Goal: Information Seeking & Learning: Check status

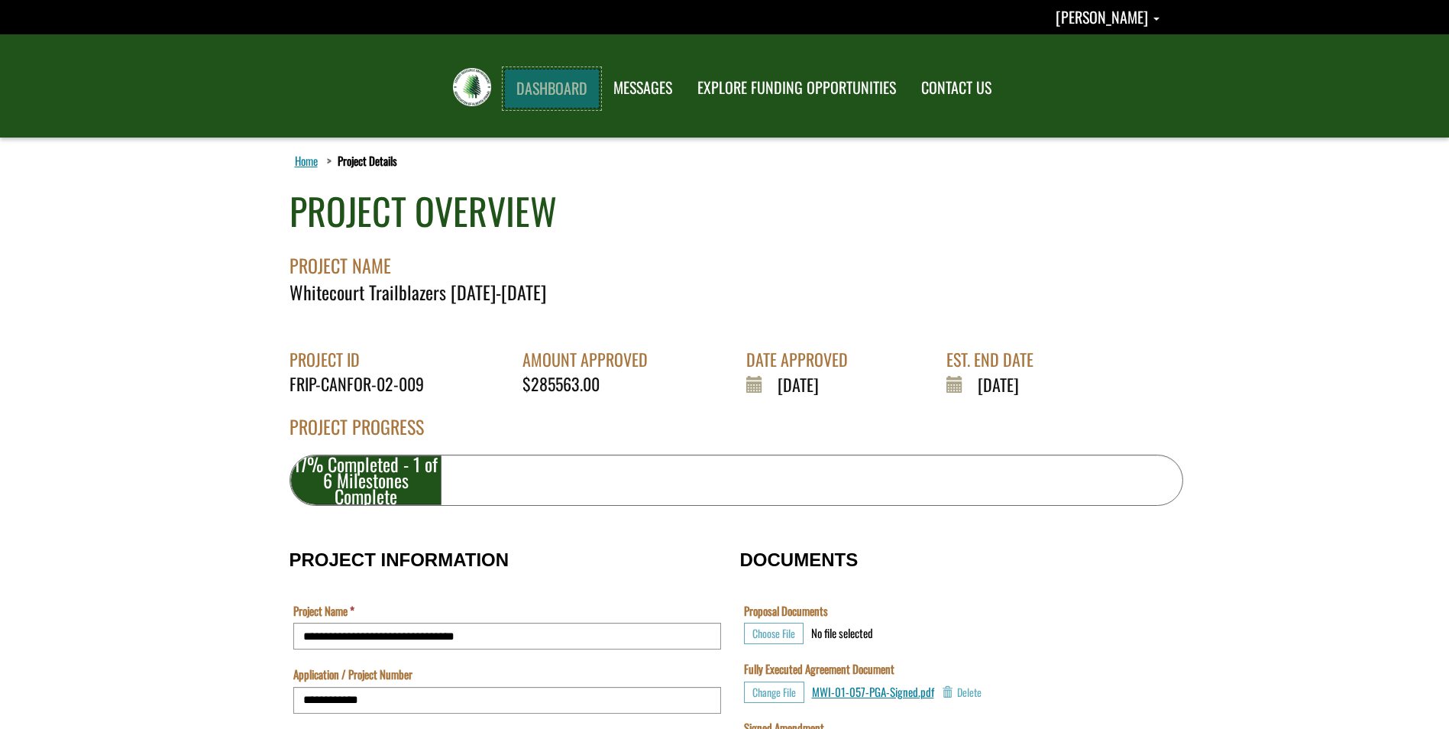
click at [548, 88] on link "DASHBOARD" at bounding box center [551, 89] width 95 height 40
click at [1113, 26] on span "Abbie Gottert" at bounding box center [1101, 16] width 92 height 23
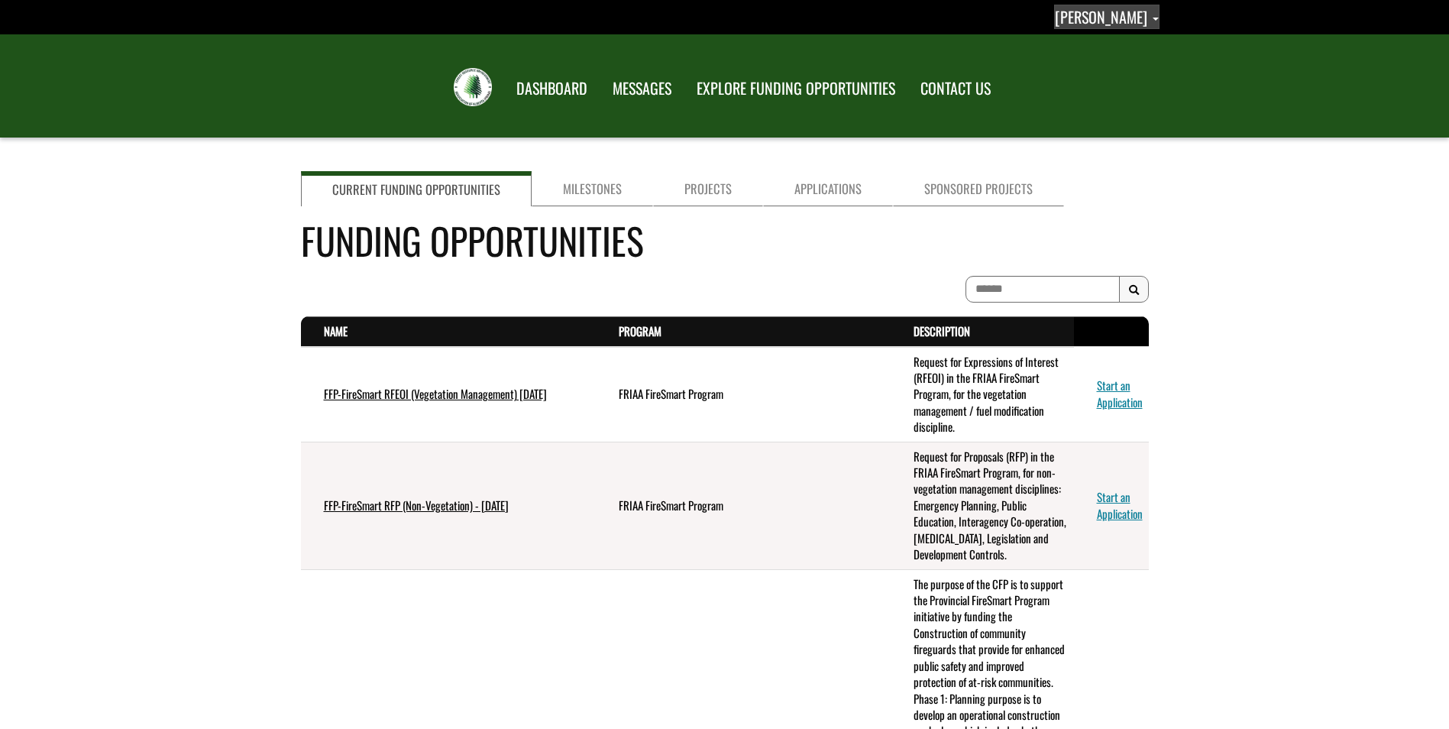
click at [1128, 16] on span "[PERSON_NAME]" at bounding box center [1101, 16] width 92 height 23
click at [1081, 82] on link "Sign out" at bounding box center [1098, 80] width 118 height 21
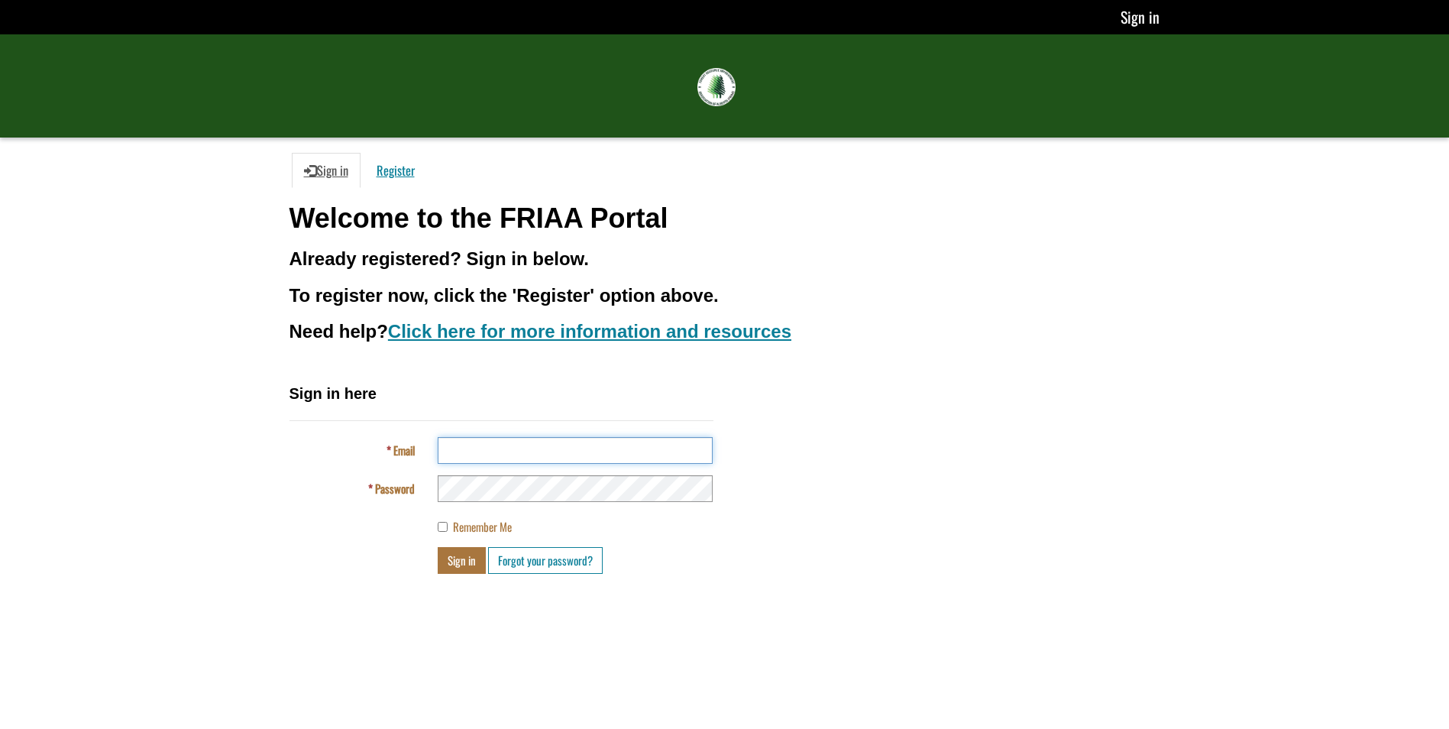
click at [464, 451] on input "Email" at bounding box center [575, 450] width 275 height 27
type input "**********"
click at [467, 561] on button "Sign in" at bounding box center [462, 560] width 48 height 27
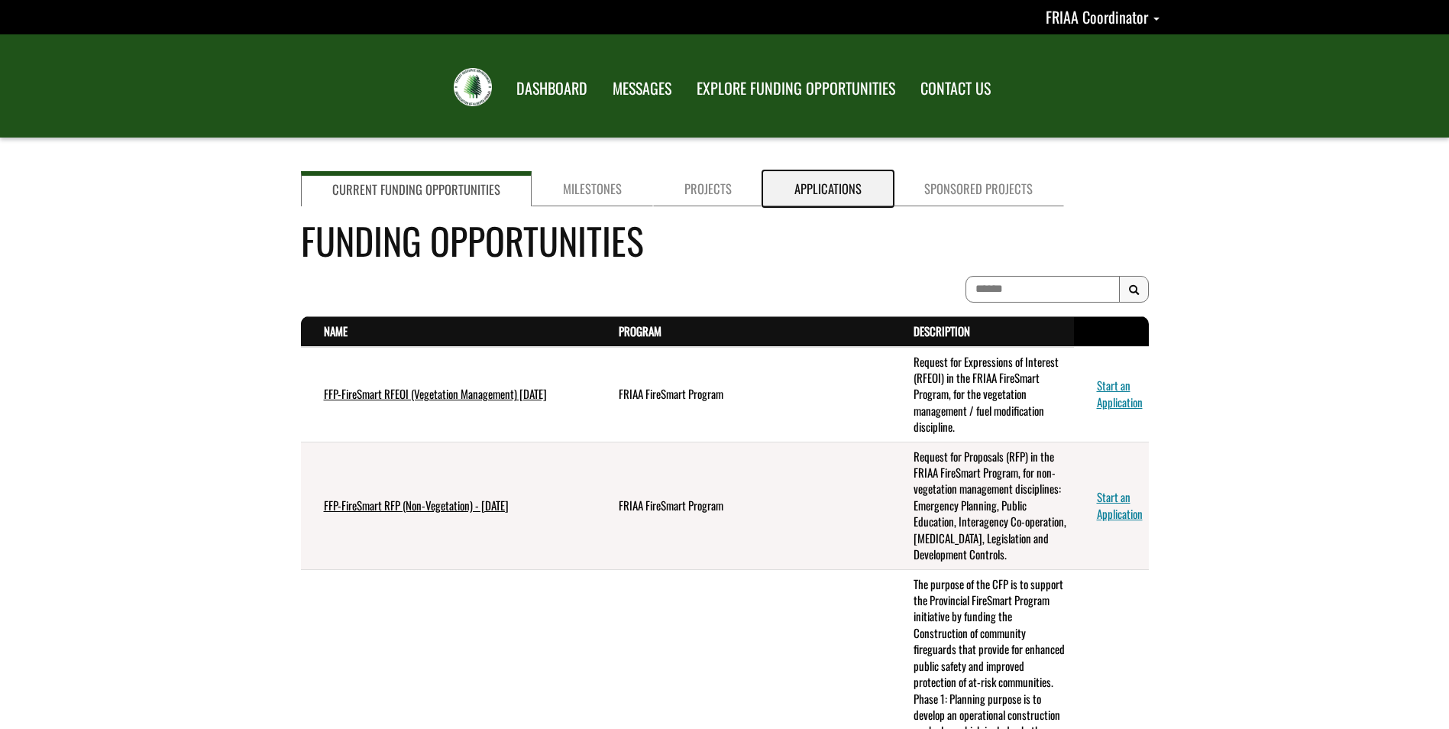
click at [849, 198] on link "Applications" at bounding box center [828, 188] width 130 height 35
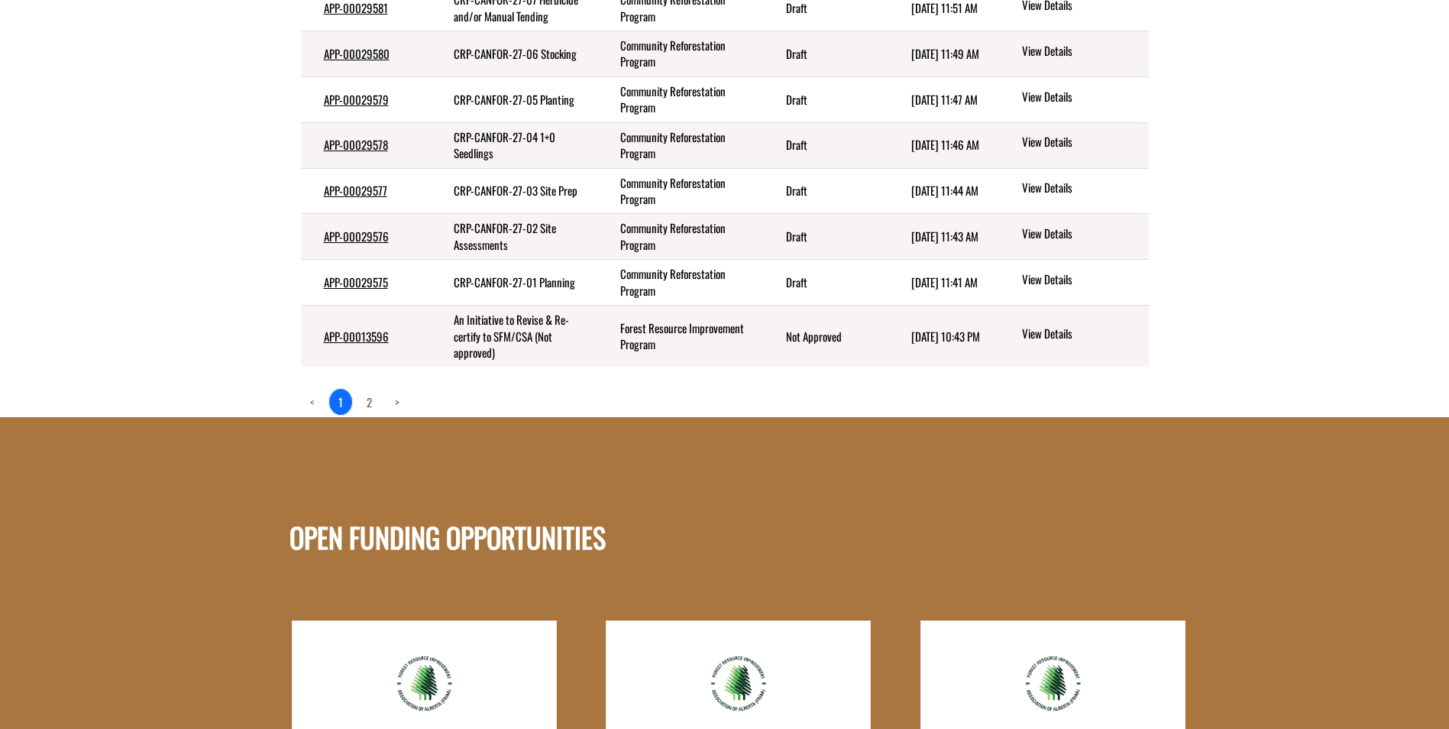
scroll to position [76, 0]
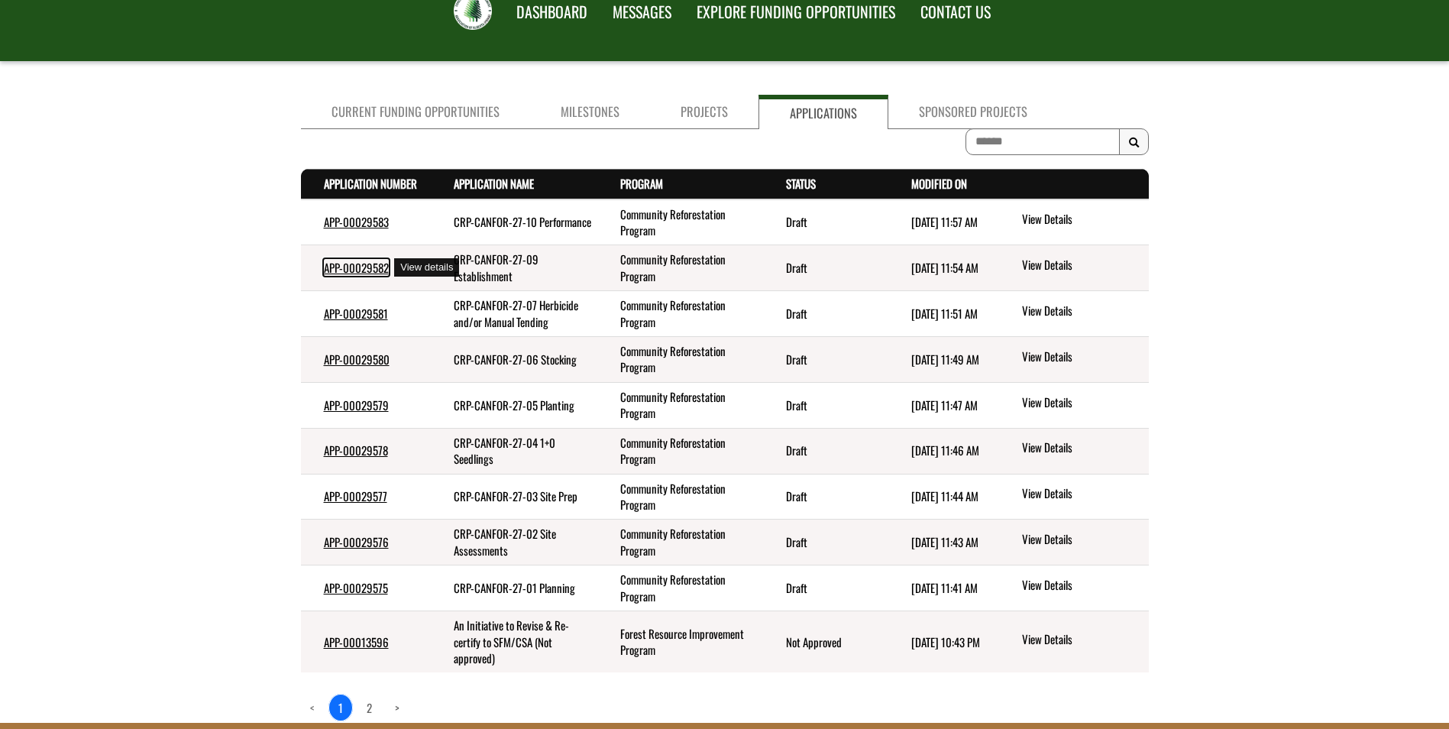
click at [355, 267] on link "APP-00029582" at bounding box center [356, 267] width 65 height 17
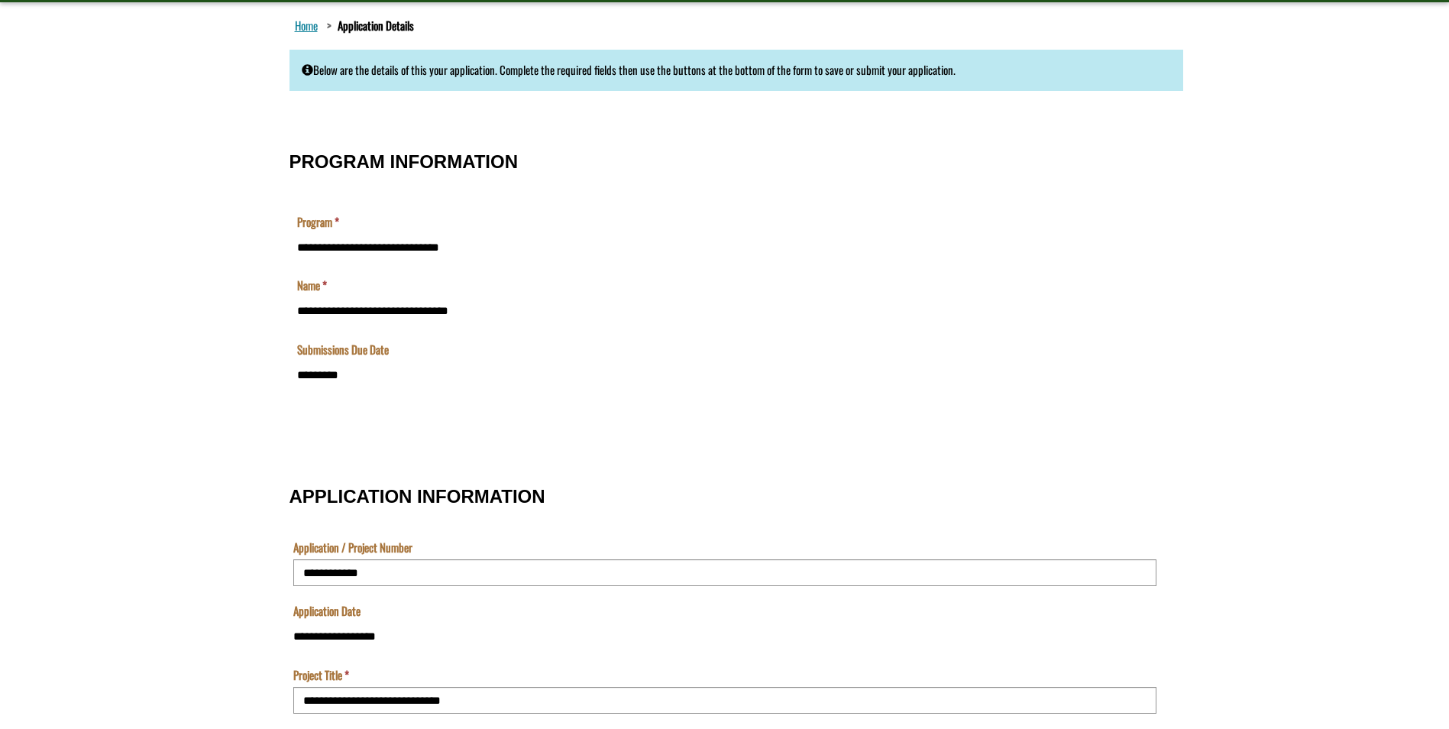
scroll to position [134, 0]
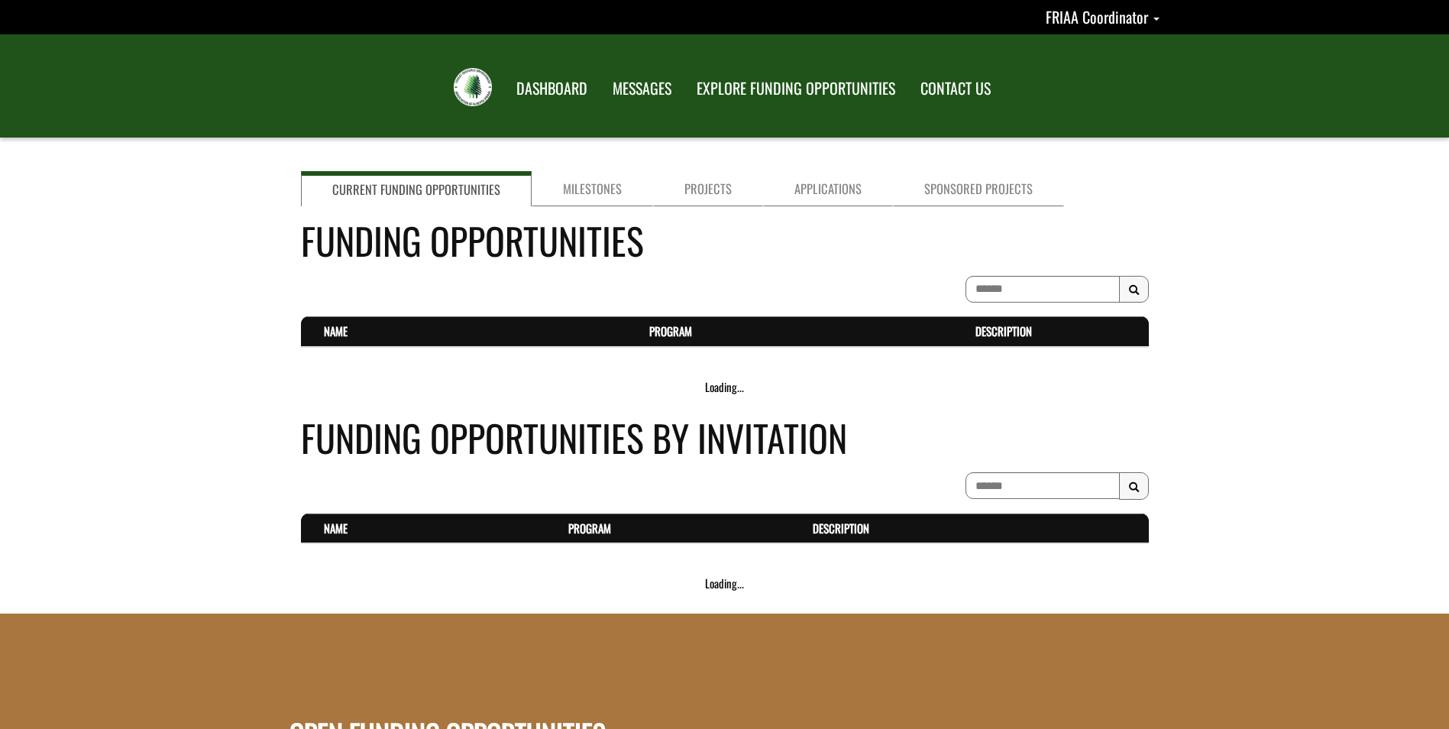
scroll to position [76, 0]
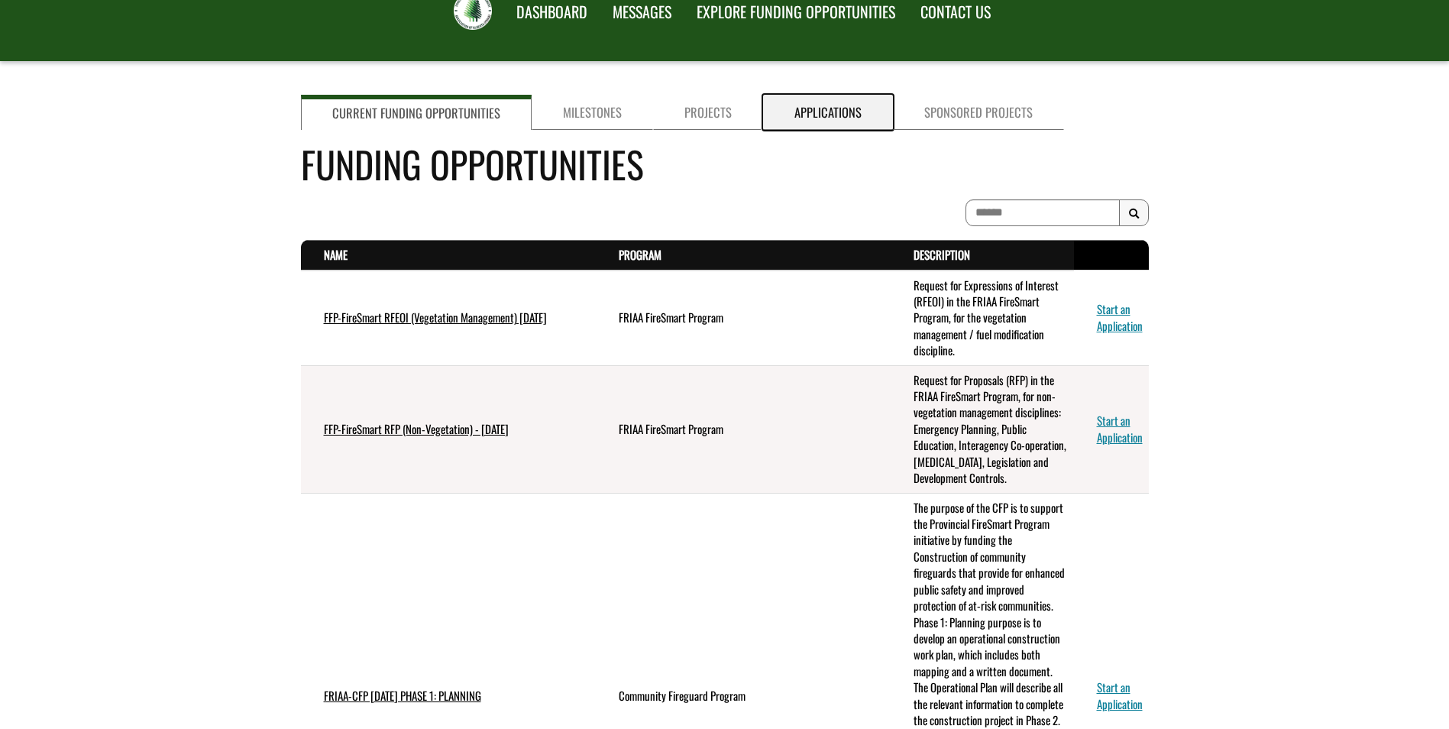
click at [810, 116] on link "Applications" at bounding box center [828, 112] width 130 height 35
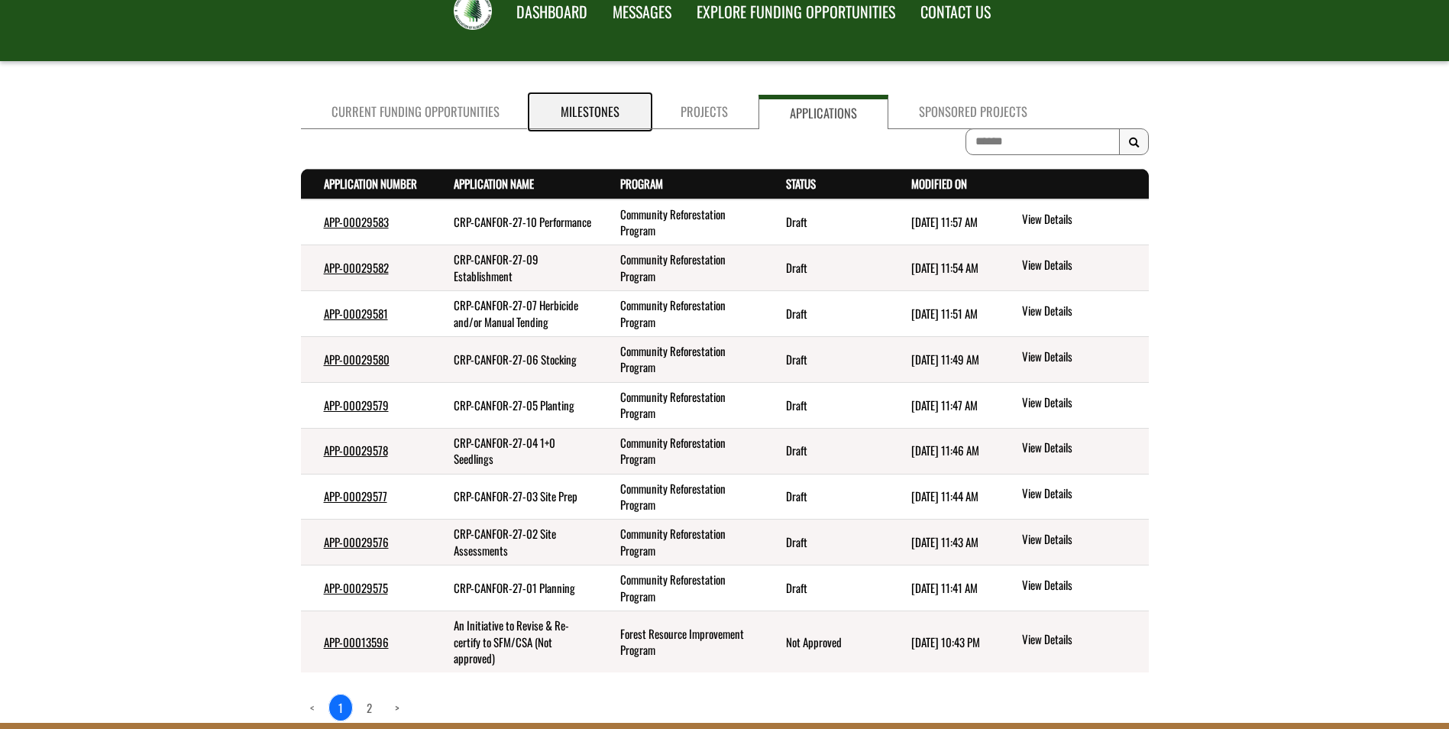
click at [564, 113] on link "Milestones" at bounding box center [590, 112] width 120 height 34
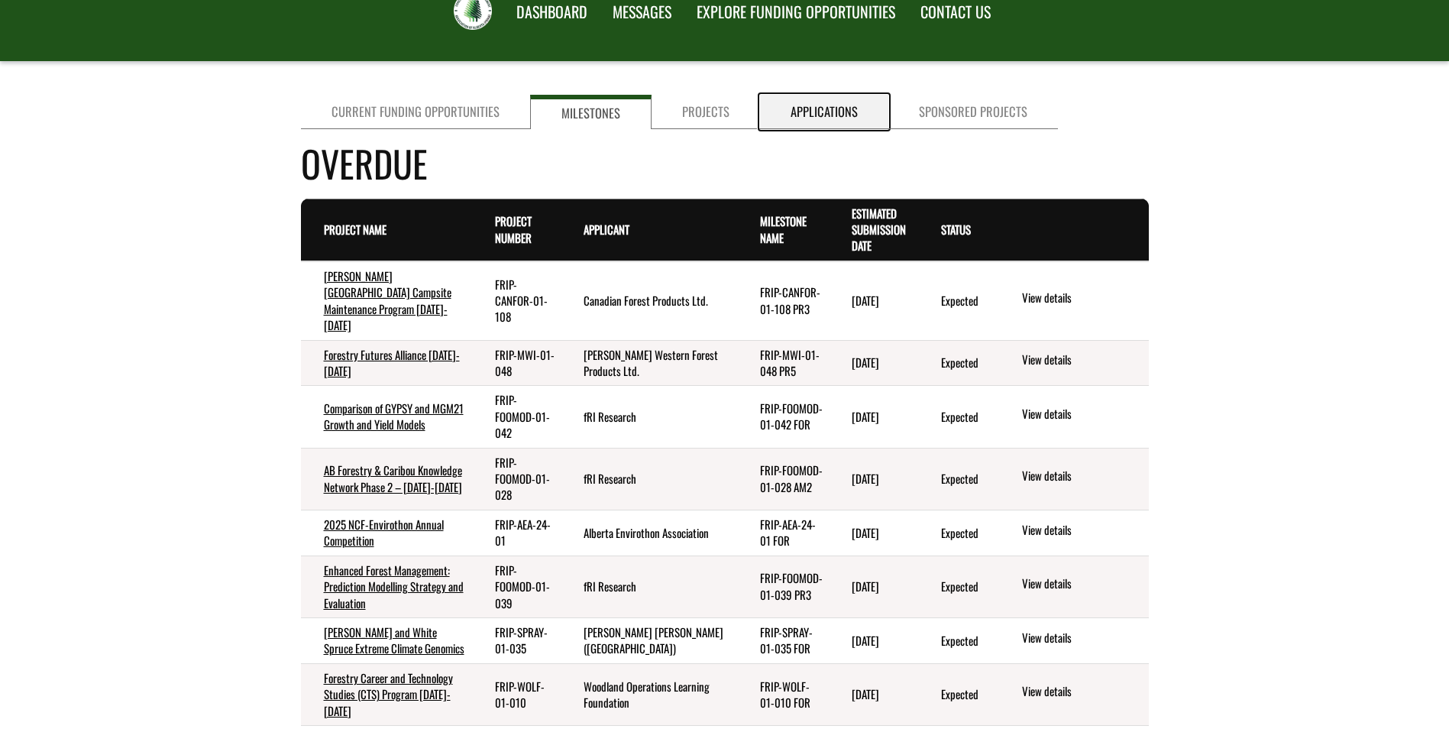
click at [810, 111] on link "Applications" at bounding box center [824, 112] width 128 height 34
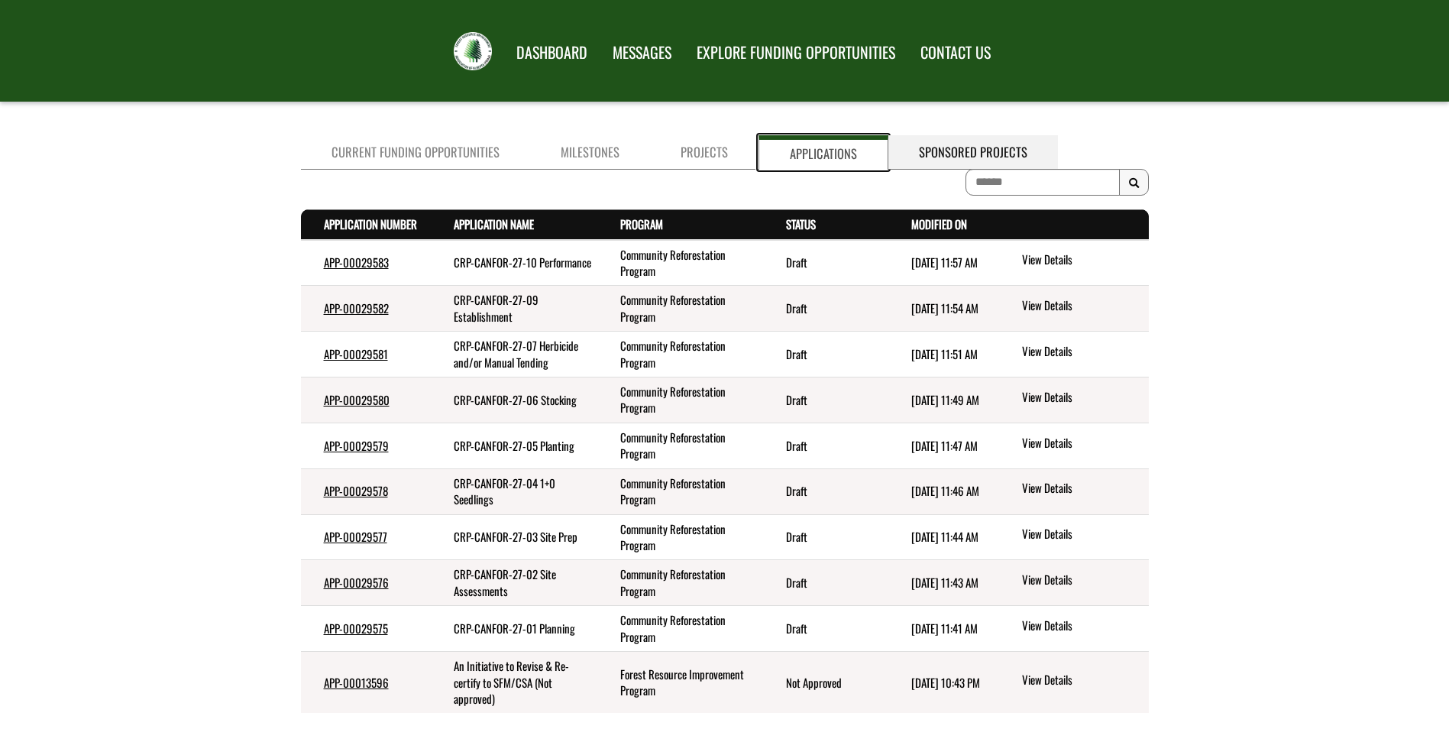
scroll to position [0, 0]
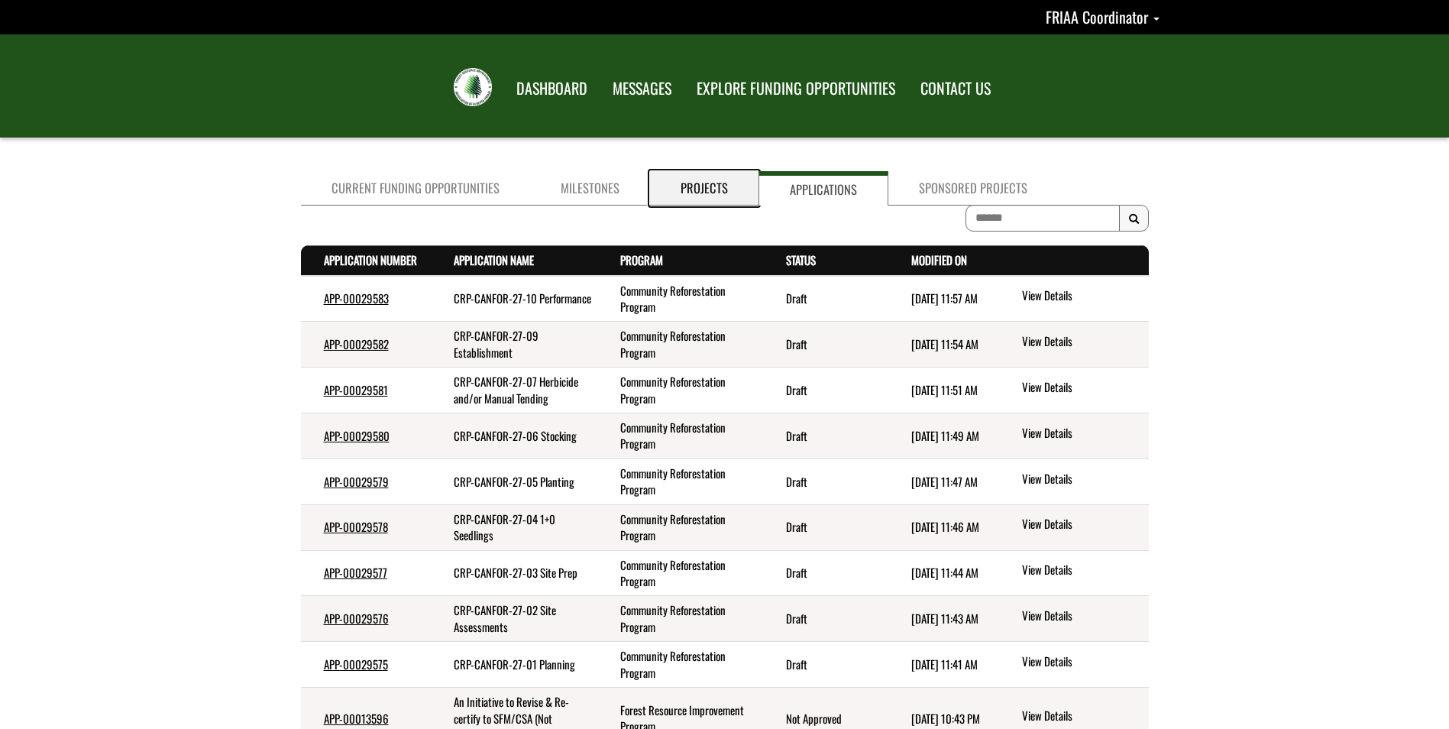
click at [716, 187] on link "Projects" at bounding box center [704, 188] width 108 height 34
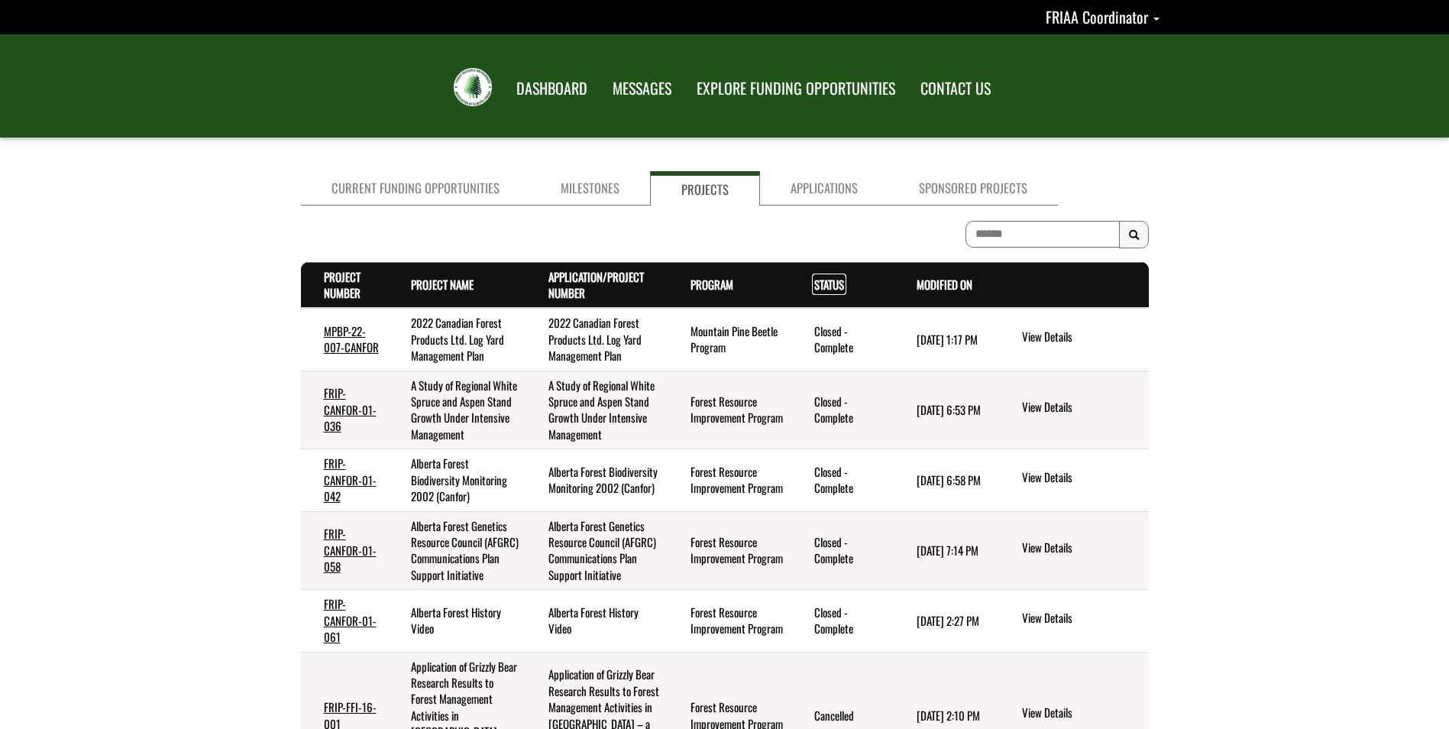
click at [837, 283] on link "Status . sort descending" at bounding box center [829, 284] width 30 height 17
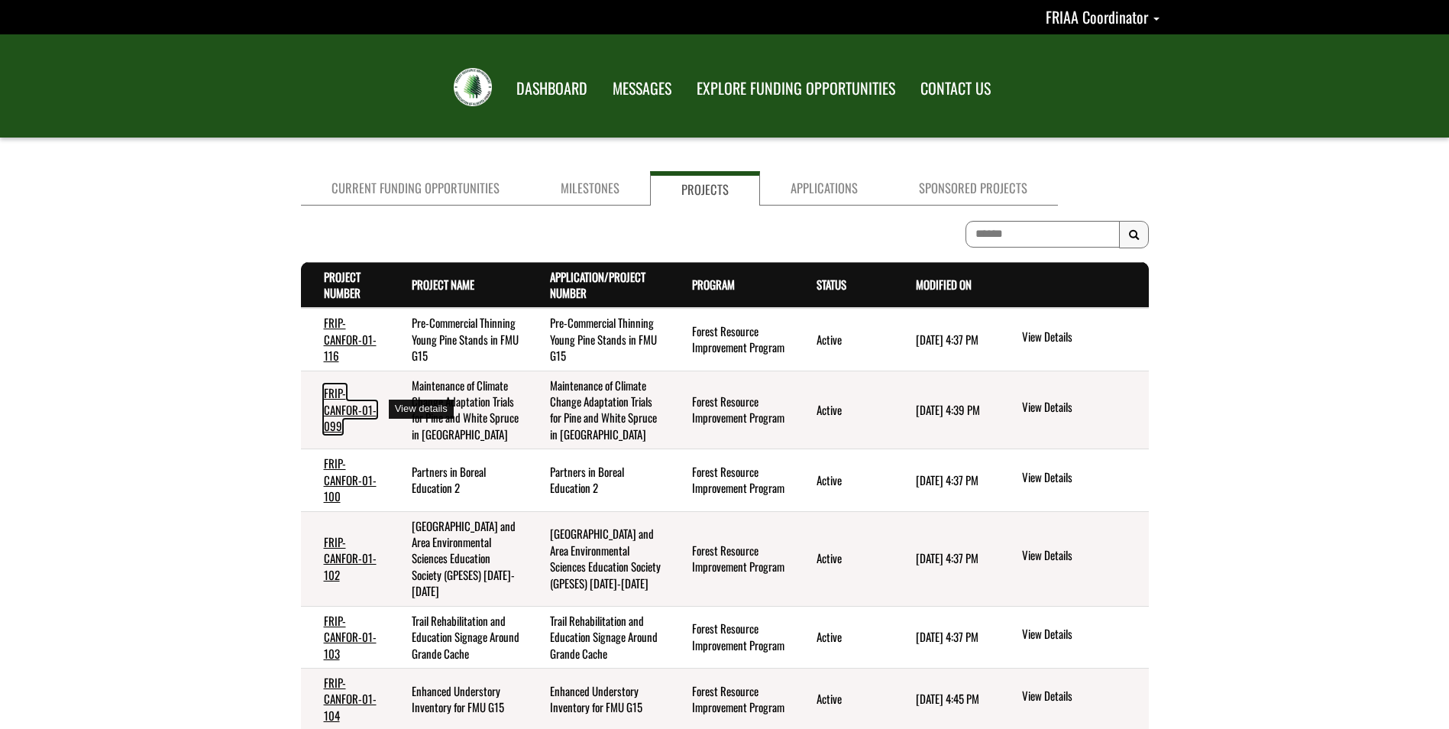
click at [343, 408] on link "FRIP-CANFOR-01-099" at bounding box center [350, 409] width 53 height 50
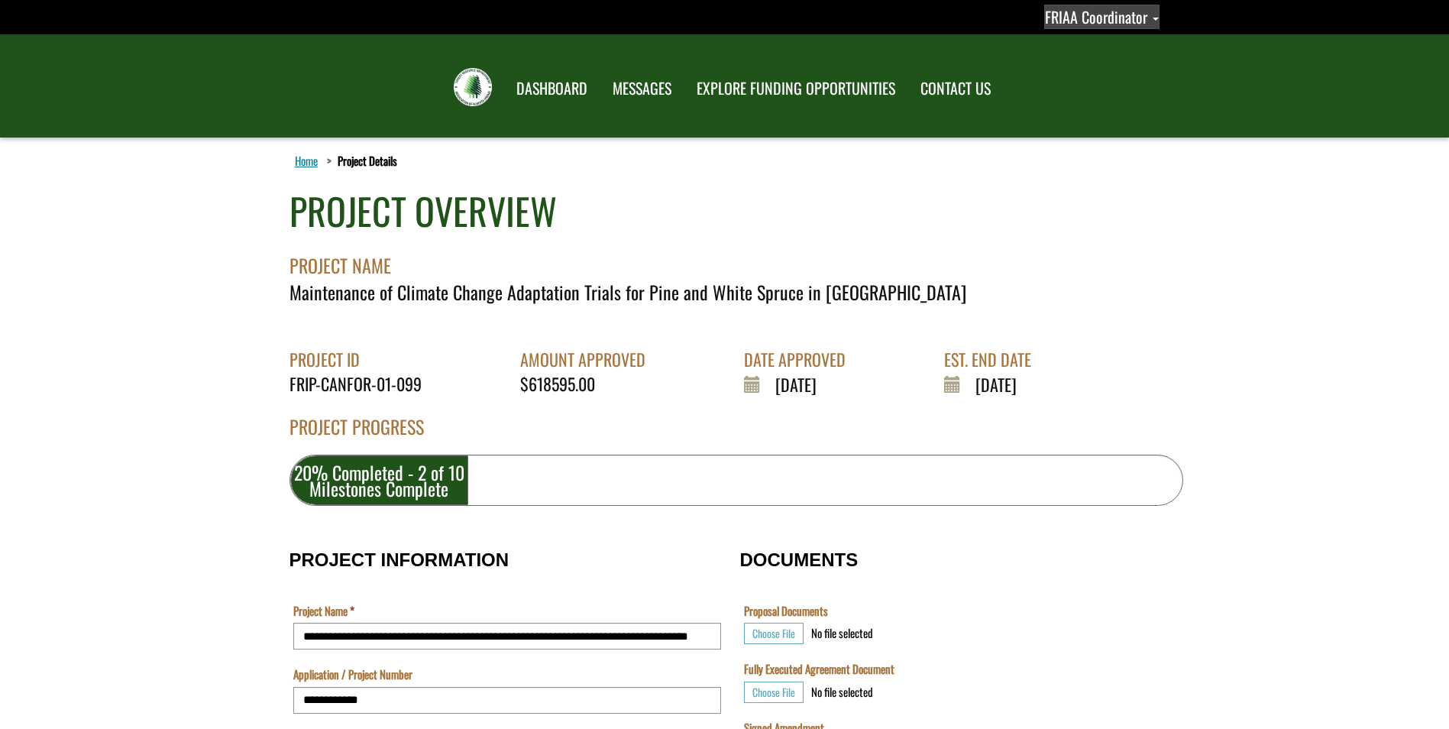
click at [1112, 15] on span "FRIAA Coordinator" at bounding box center [1096, 16] width 102 height 23
click at [825, 126] on div "FRIAA Submissions Portal Toggle navigation DASHBOARD MESSAGES" at bounding box center [725, 85] width 894 height 103
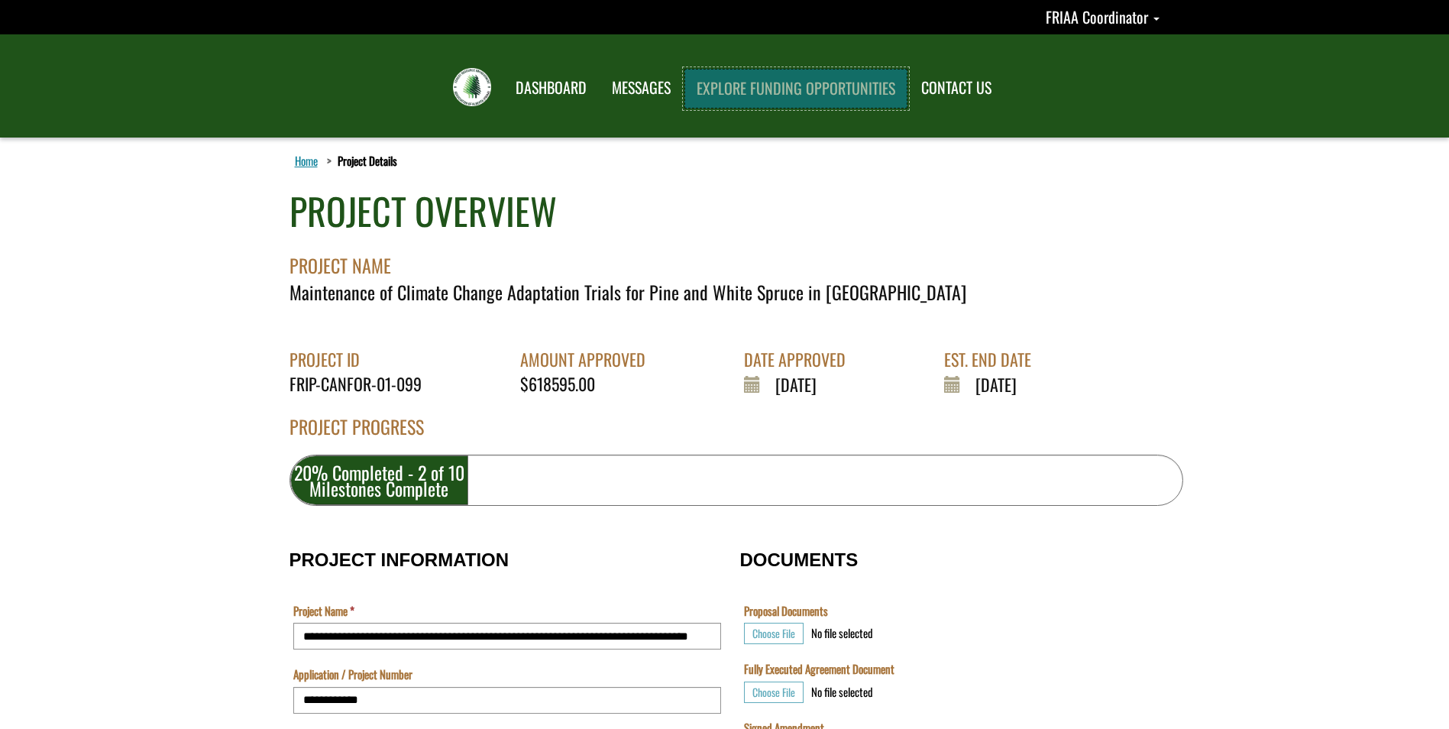
click at [771, 84] on link "EXPLORE FUNDING OPPORTUNITIES" at bounding box center [795, 89] width 223 height 40
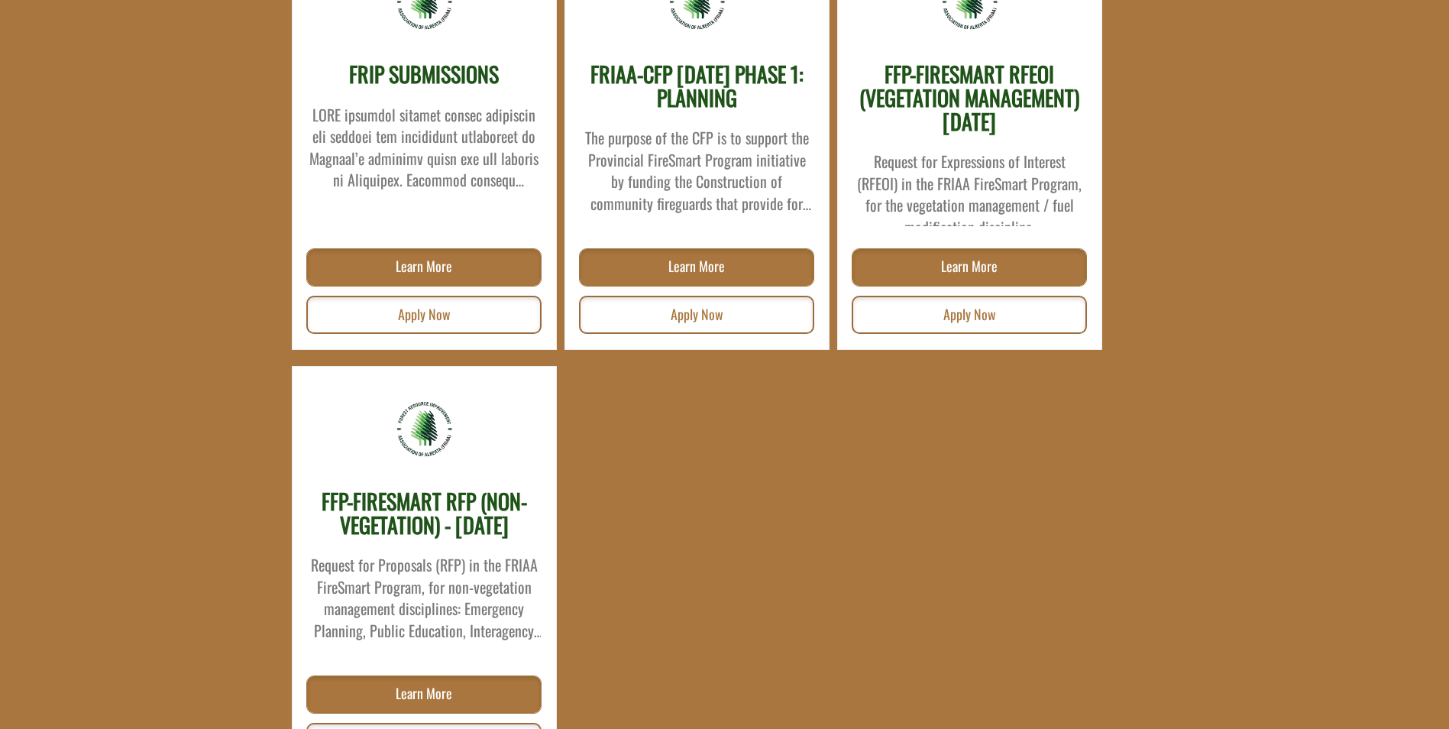
scroll to position [382, 0]
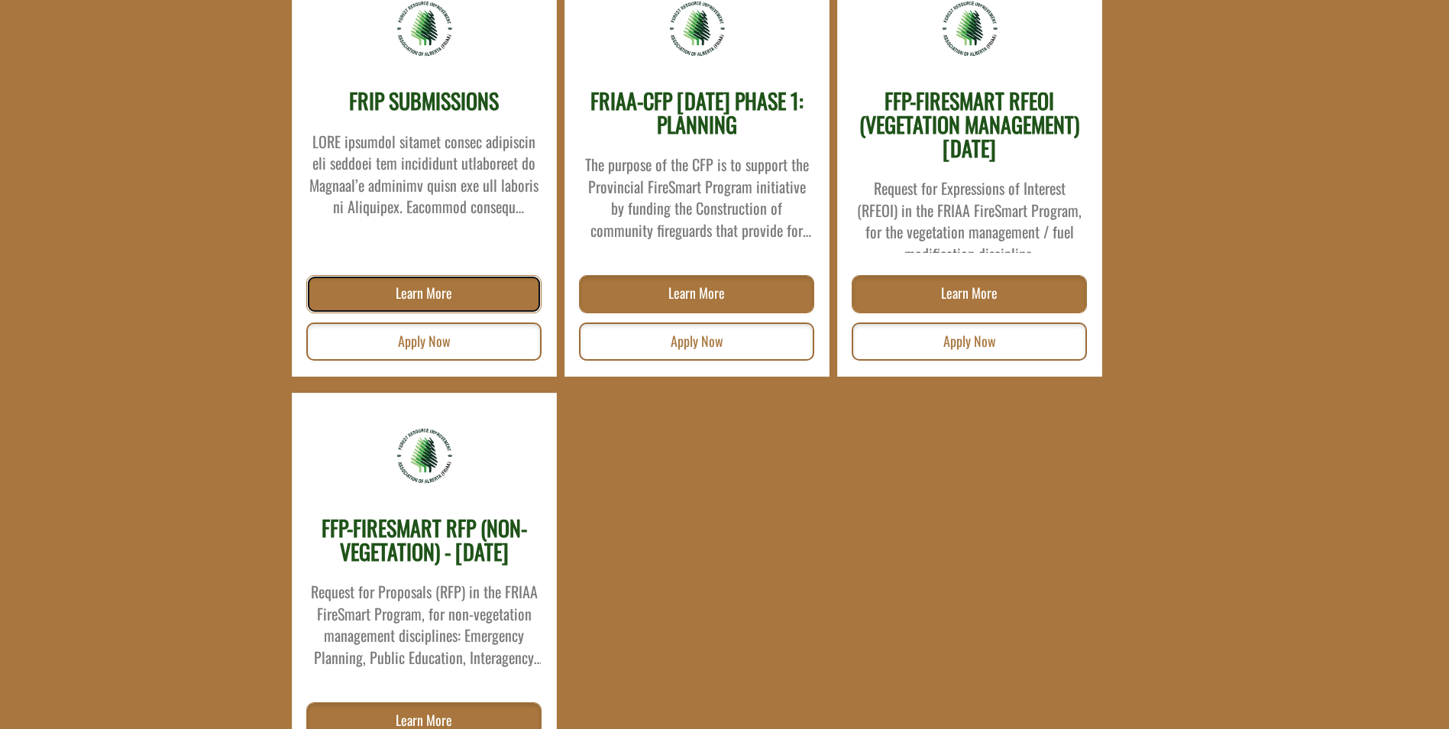
click at [462, 287] on link "Learn More" at bounding box center [423, 294] width 235 height 38
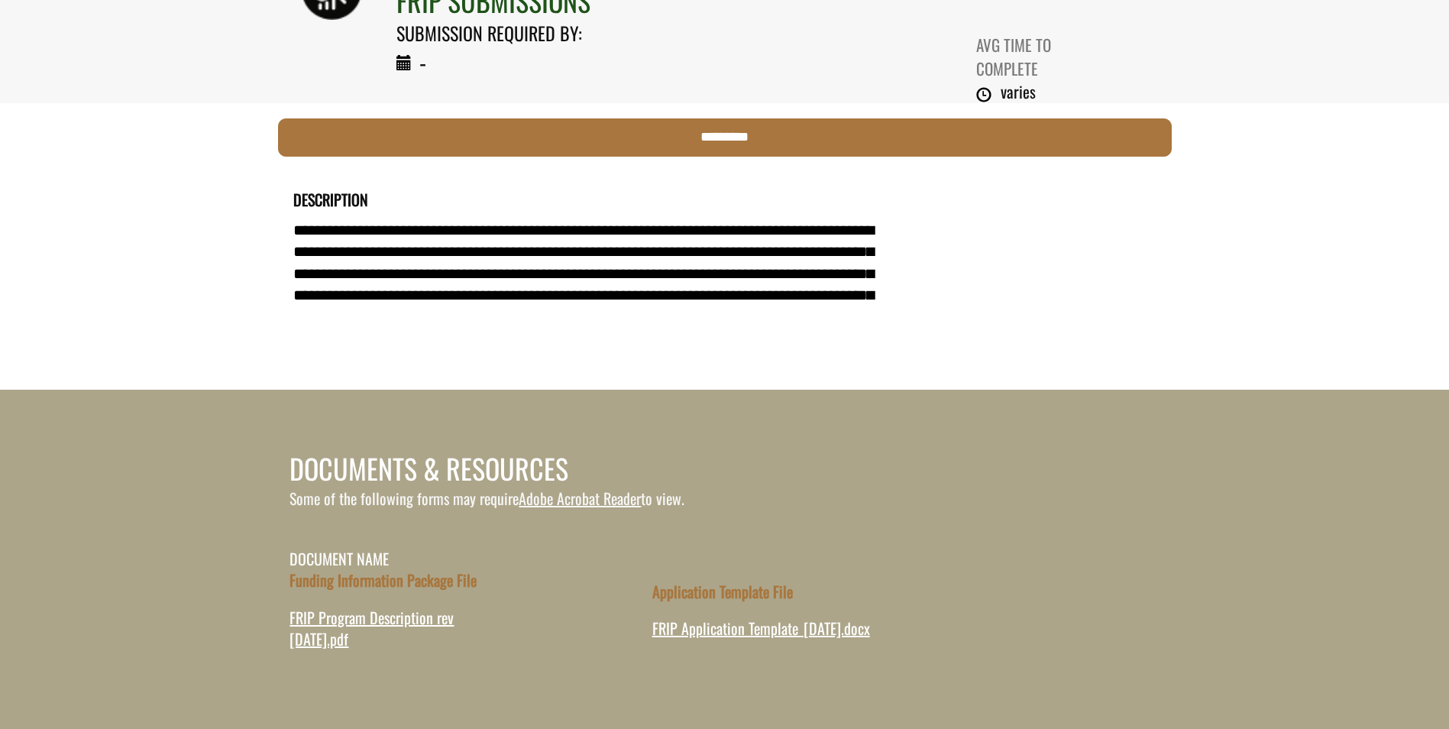
scroll to position [229, 0]
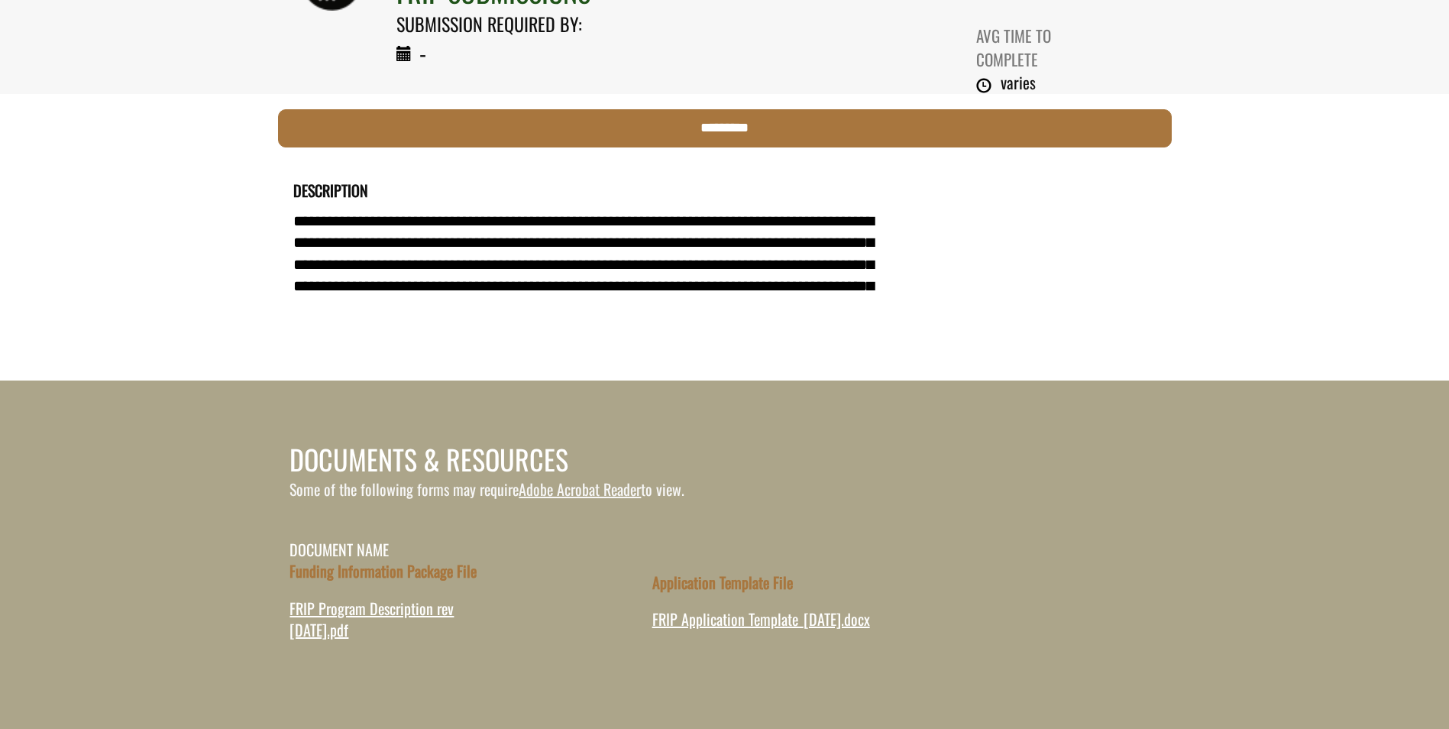
click at [888, 299] on td "DETAILS" at bounding box center [942, 283] width 435 height 69
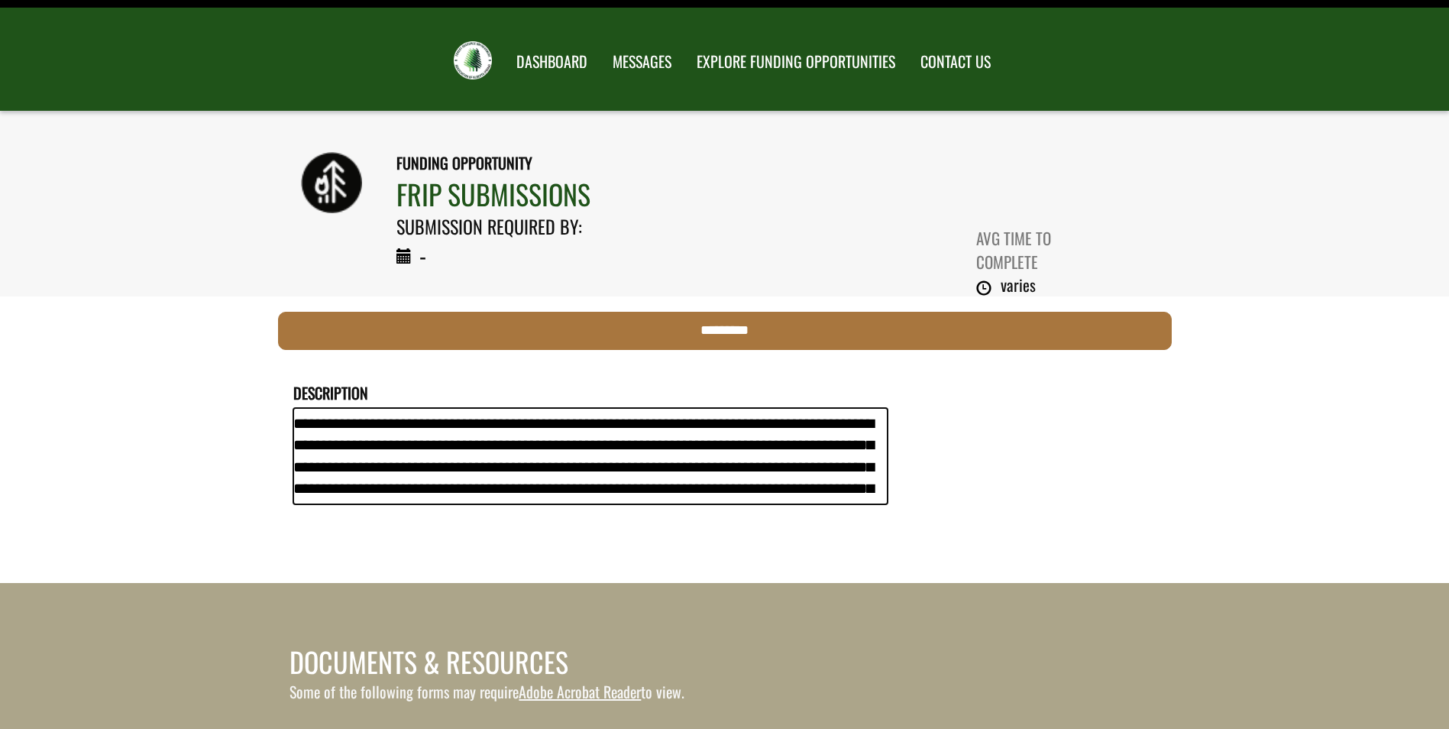
scroll to position [0, 0]
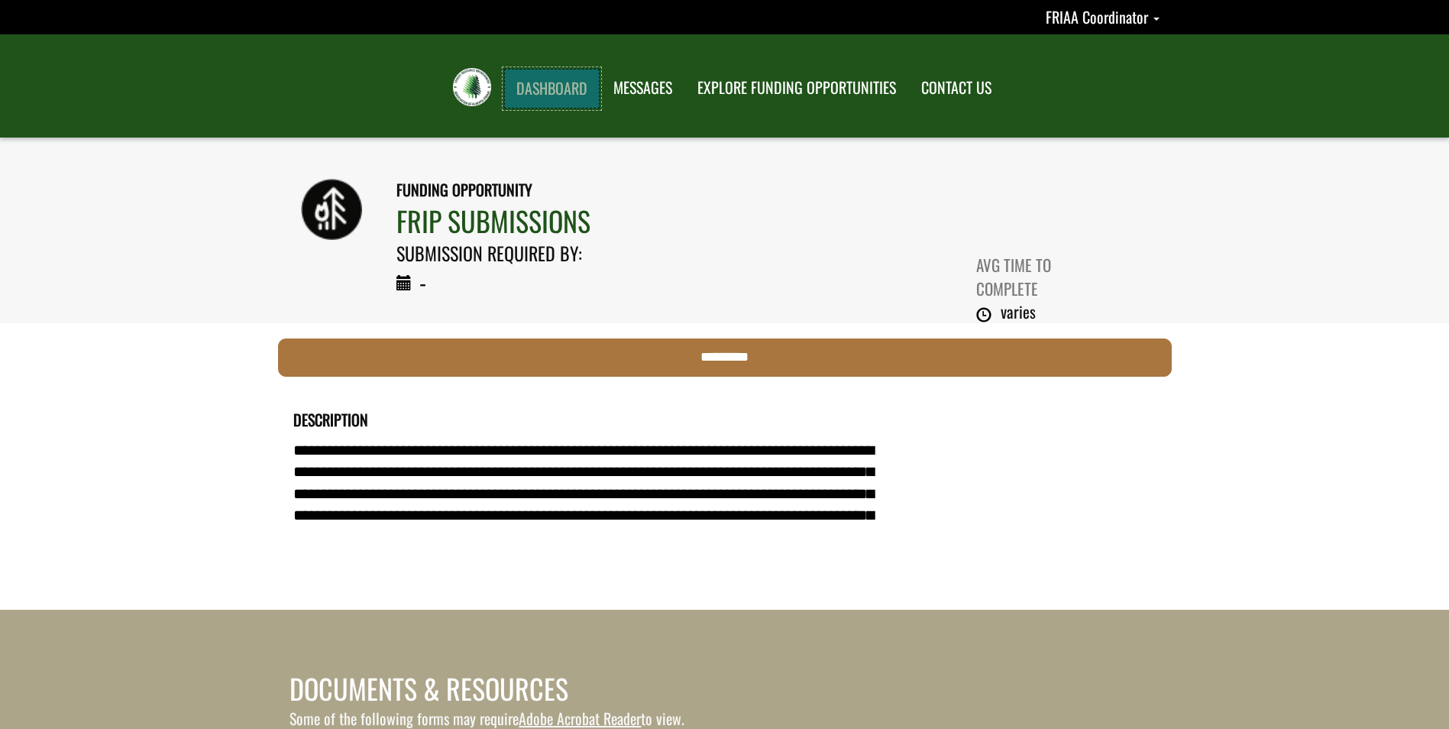
click at [538, 97] on link "DASHBOARD" at bounding box center [551, 89] width 95 height 40
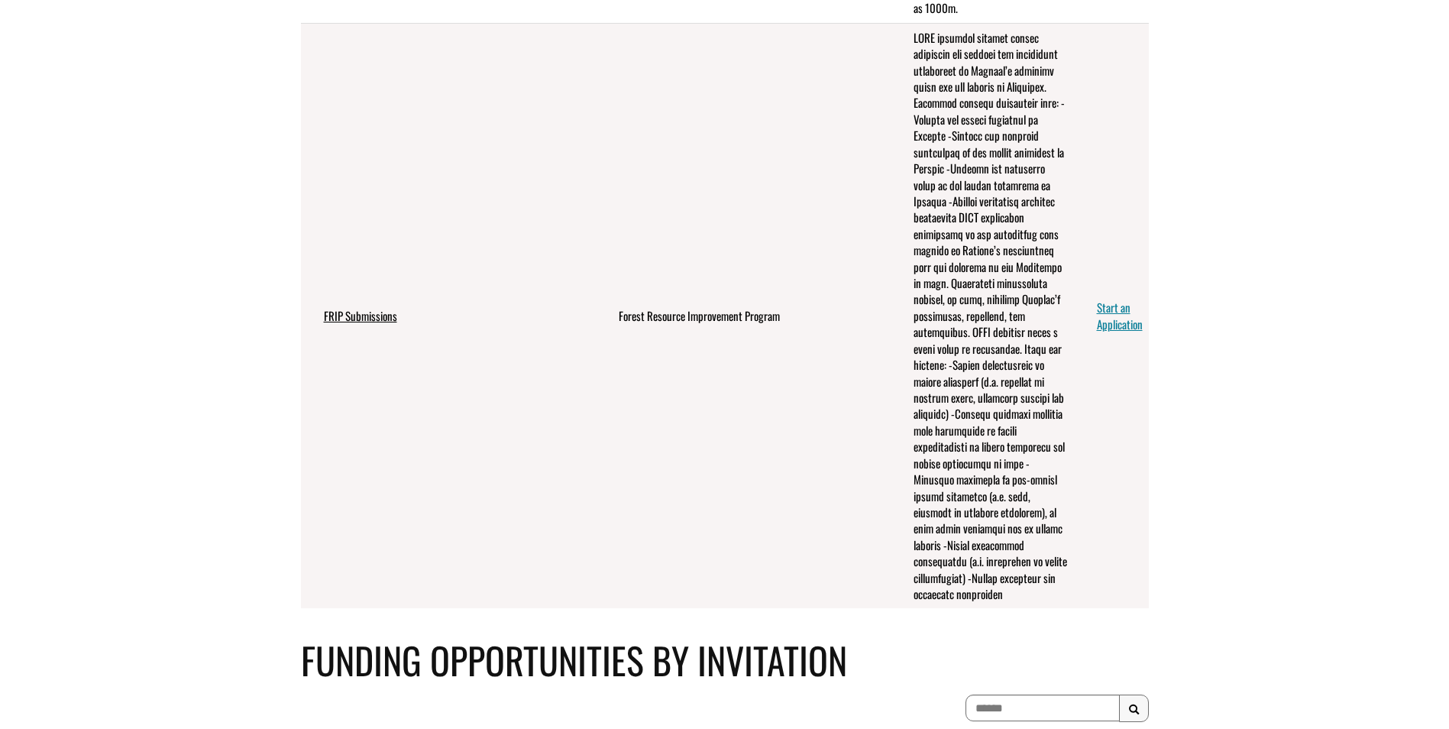
scroll to position [880, 0]
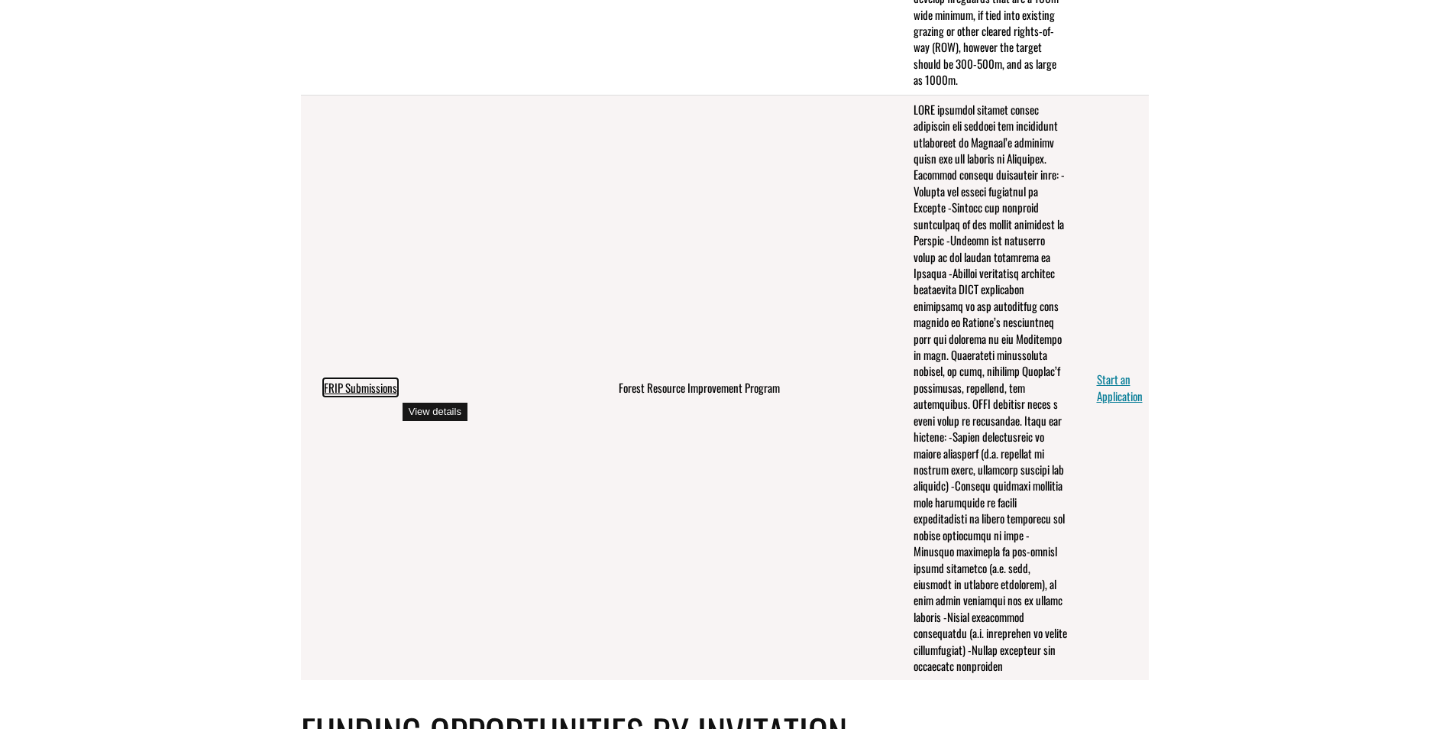
click at [372, 396] on link "FRIP Submissions" at bounding box center [360, 387] width 73 height 17
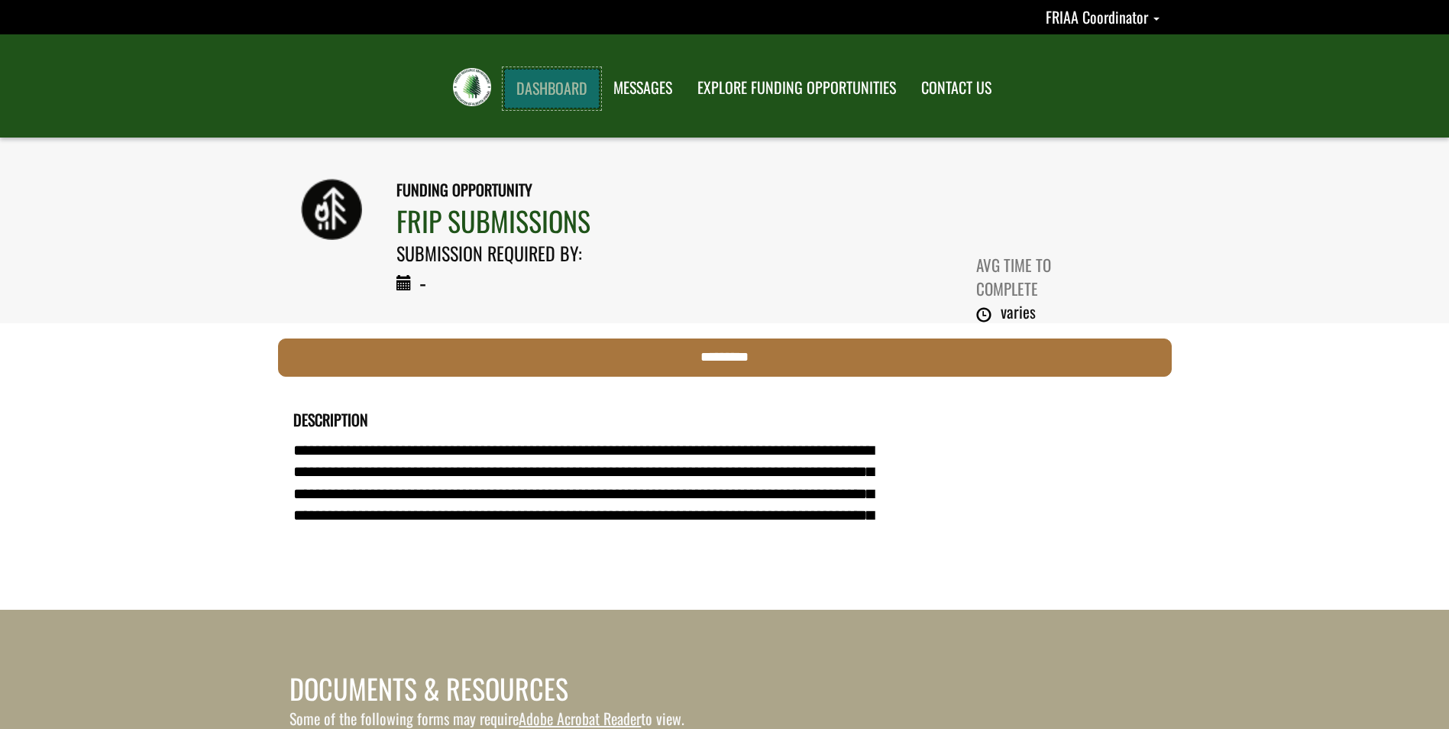
click at [547, 93] on link "DASHBOARD" at bounding box center [551, 89] width 95 height 40
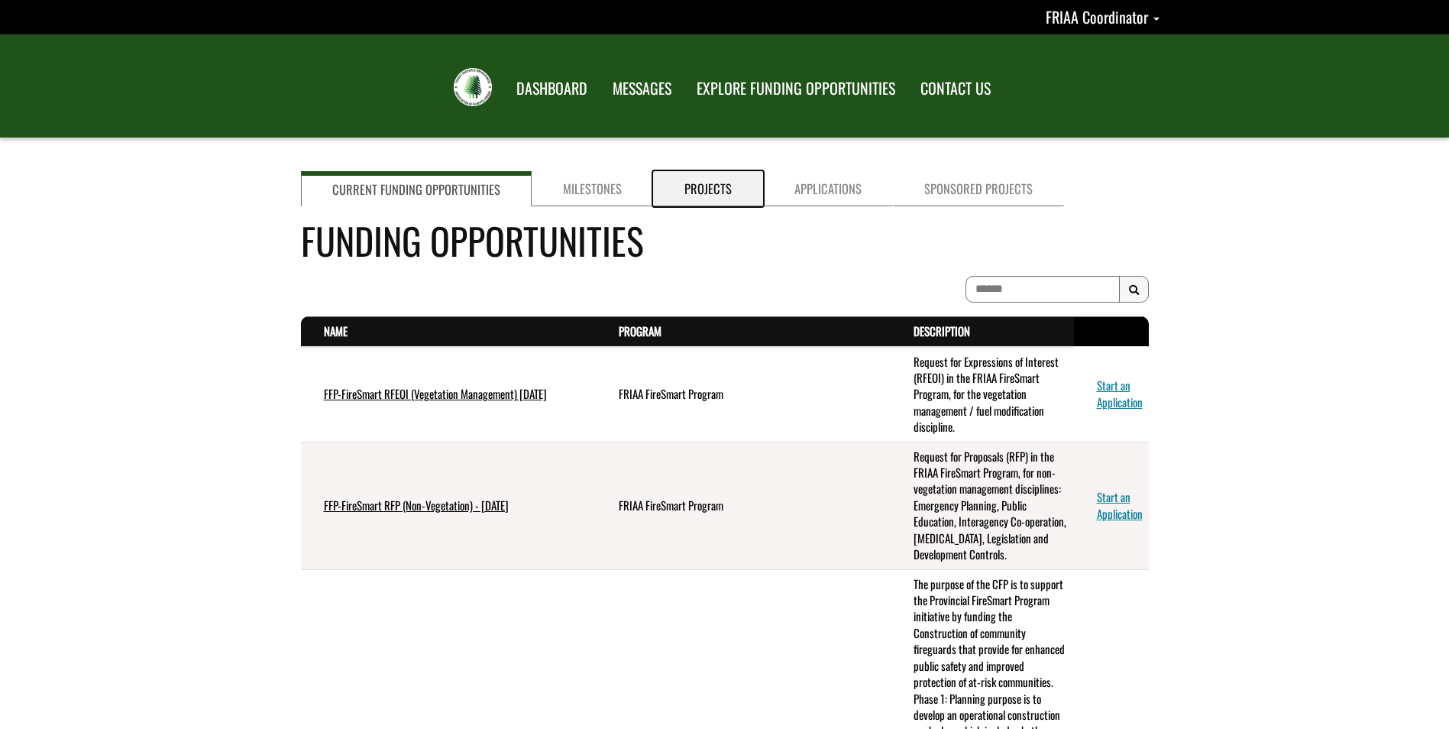
click at [709, 191] on link "Projects" at bounding box center [708, 188] width 110 height 35
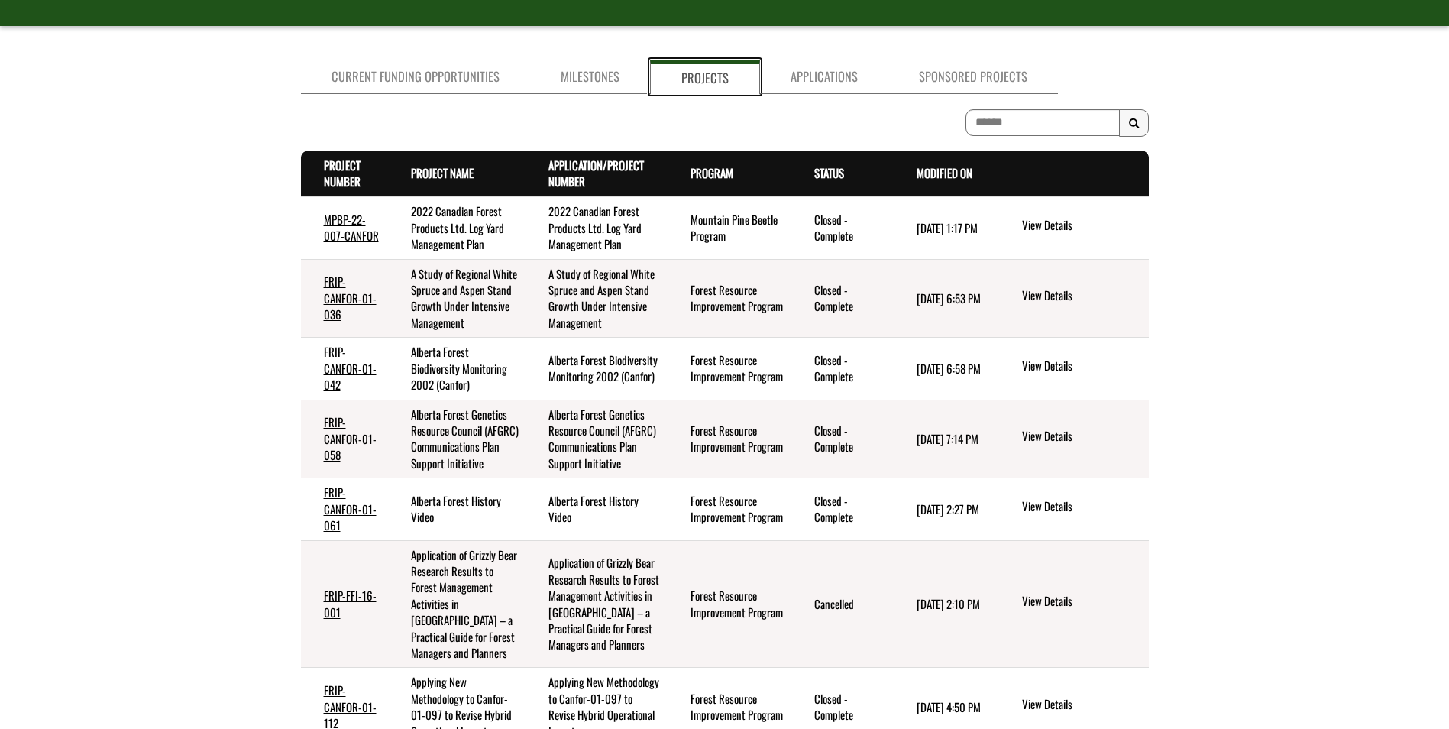
scroll to position [229, 0]
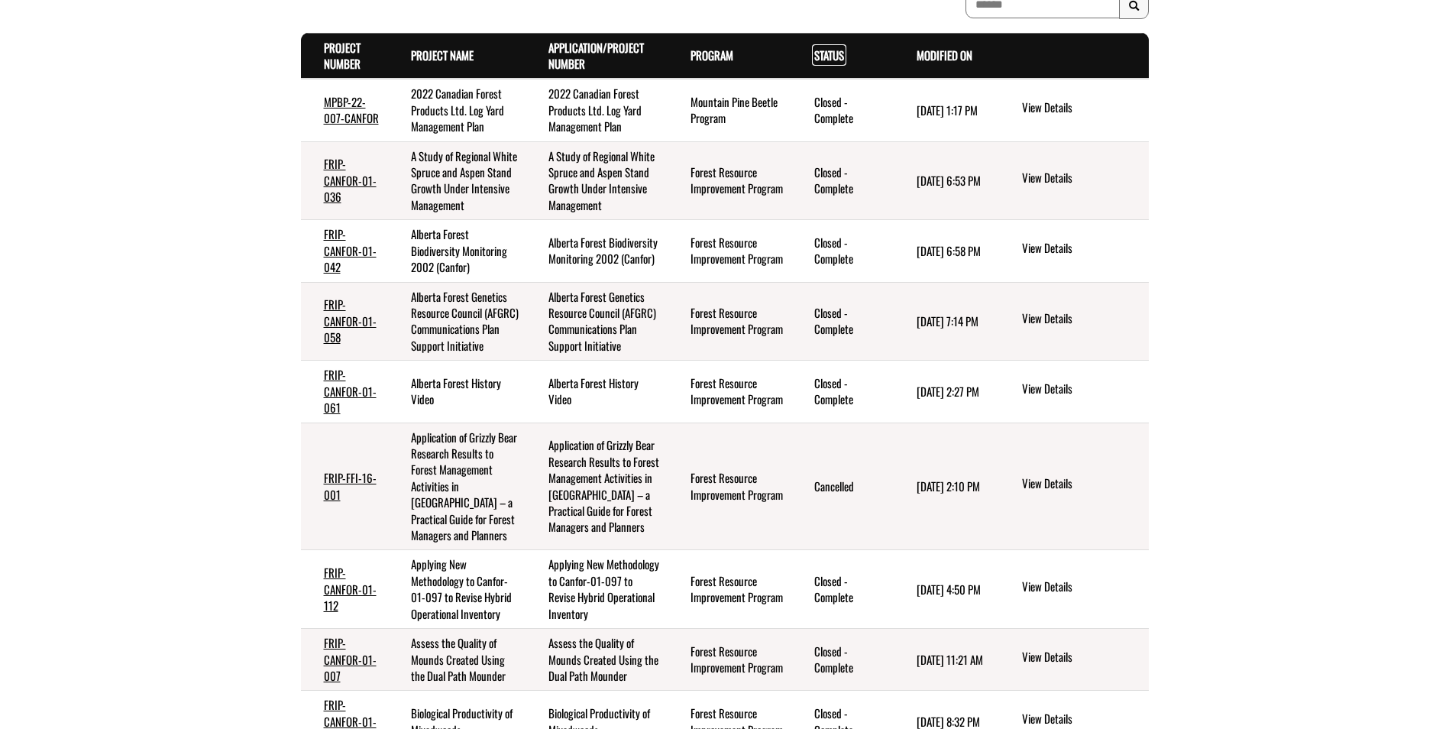
click at [829, 61] on link "Status . sort descending" at bounding box center [829, 55] width 30 height 17
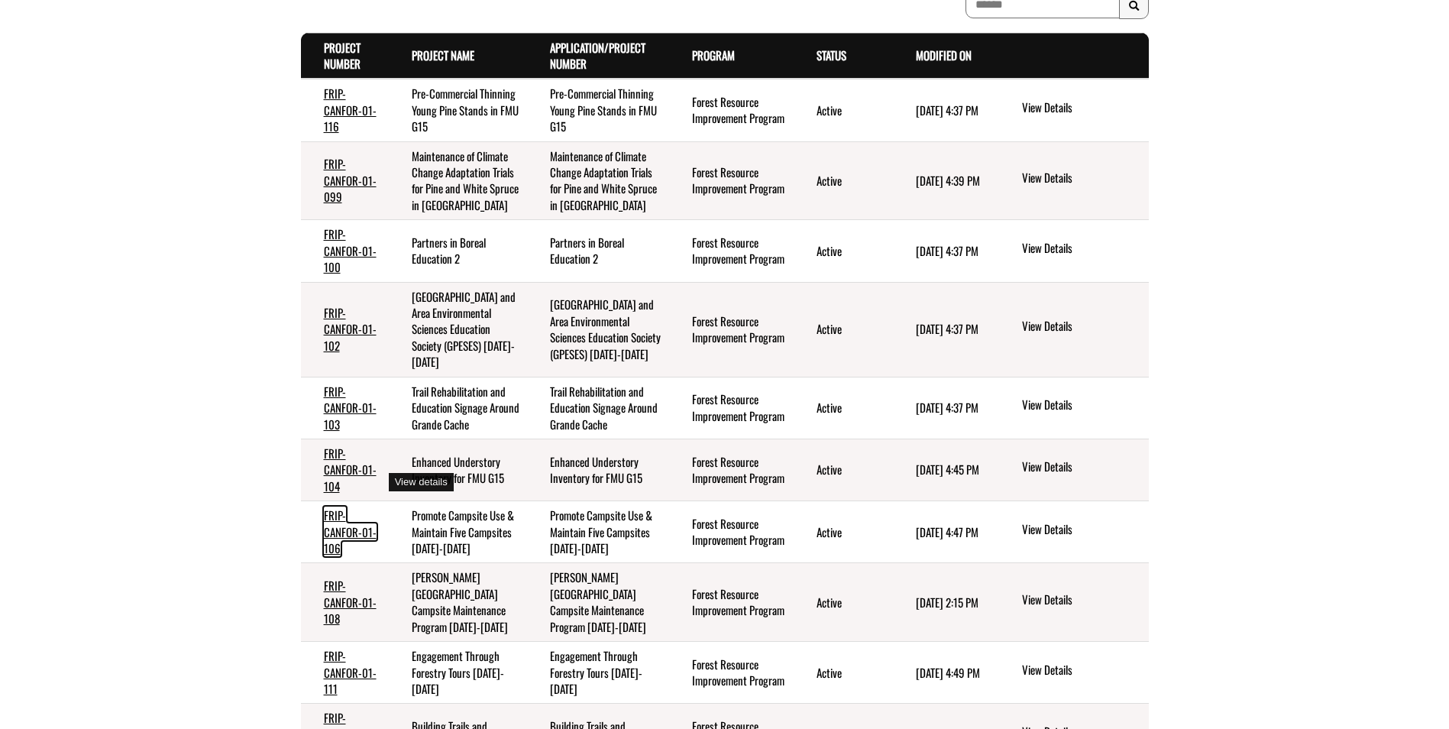
click at [357, 506] on link "FRIP-CANFOR-01-106" at bounding box center [350, 531] width 53 height 50
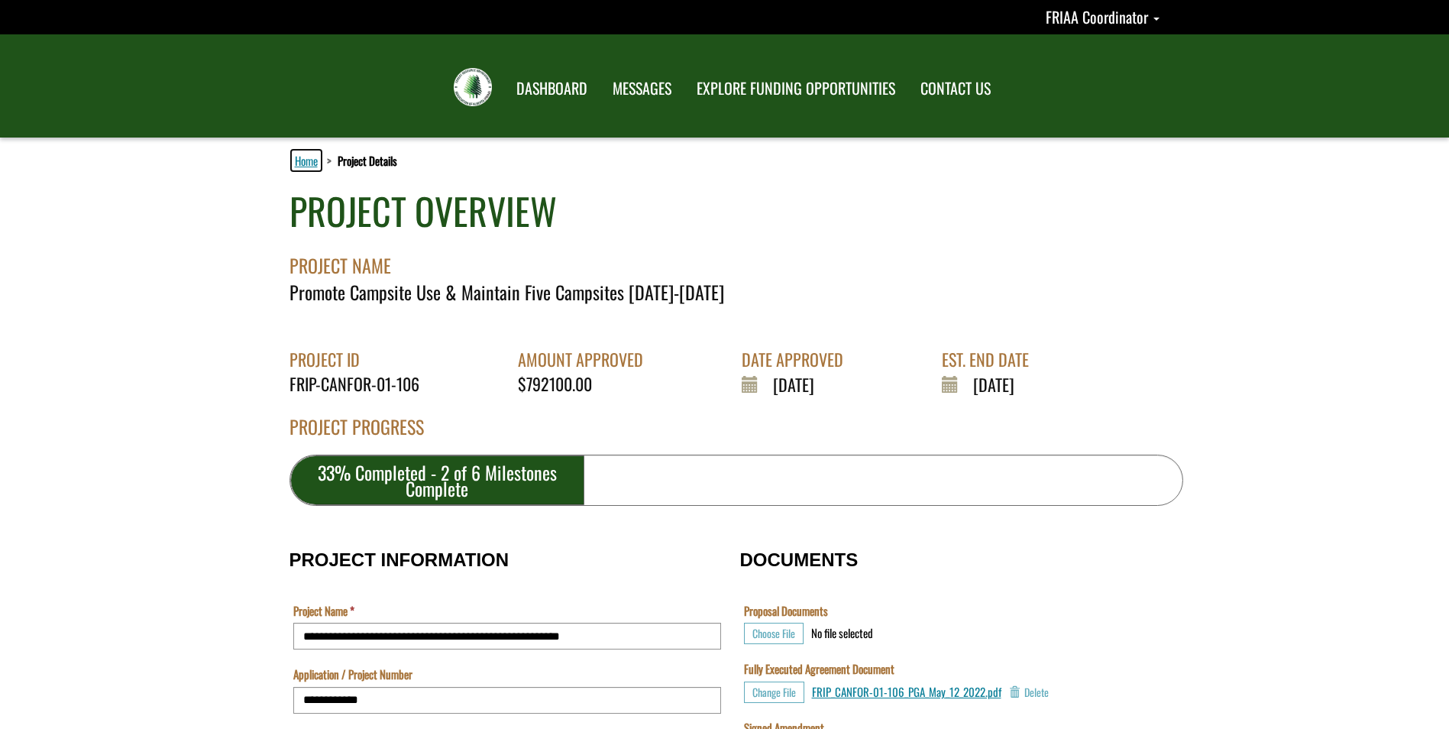
click at [302, 159] on link "Home" at bounding box center [306, 160] width 29 height 20
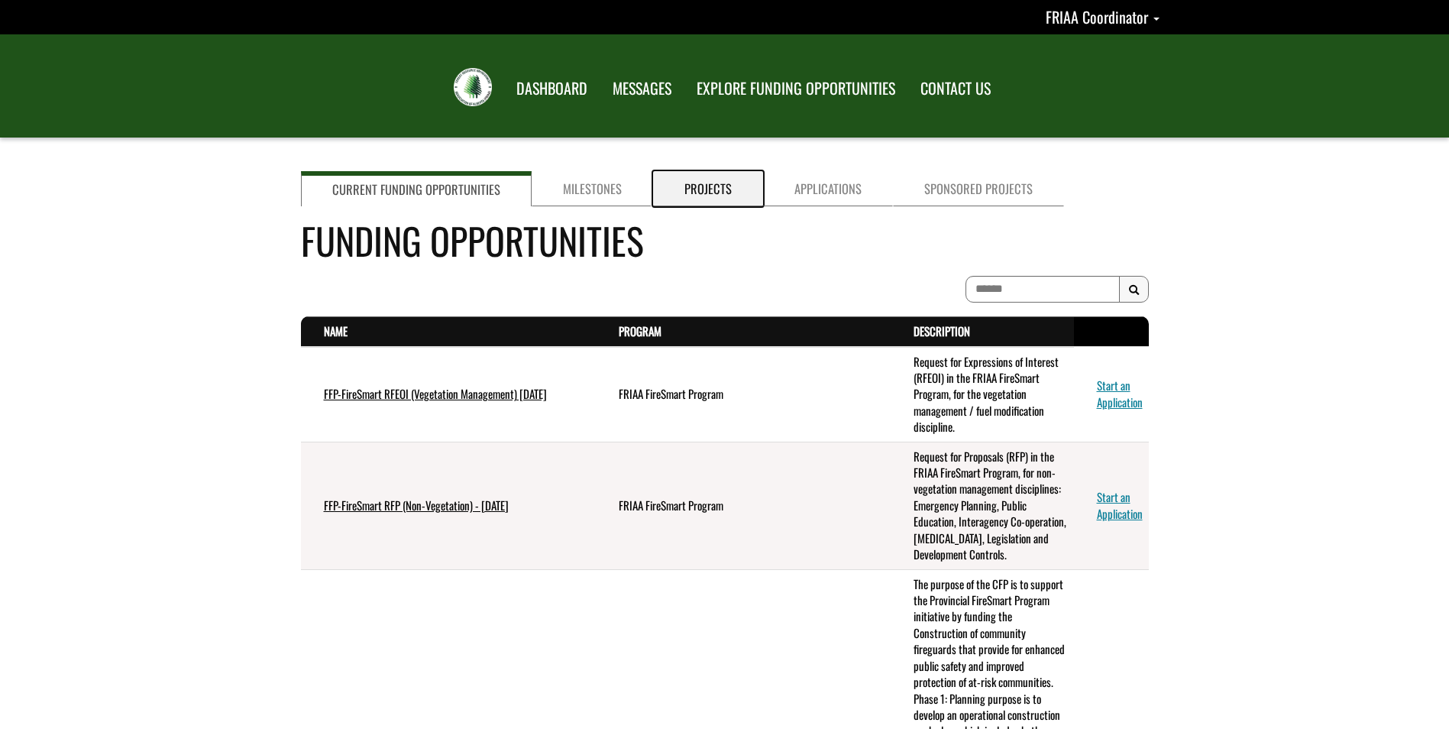
click at [711, 186] on link "Projects" at bounding box center [708, 188] width 110 height 35
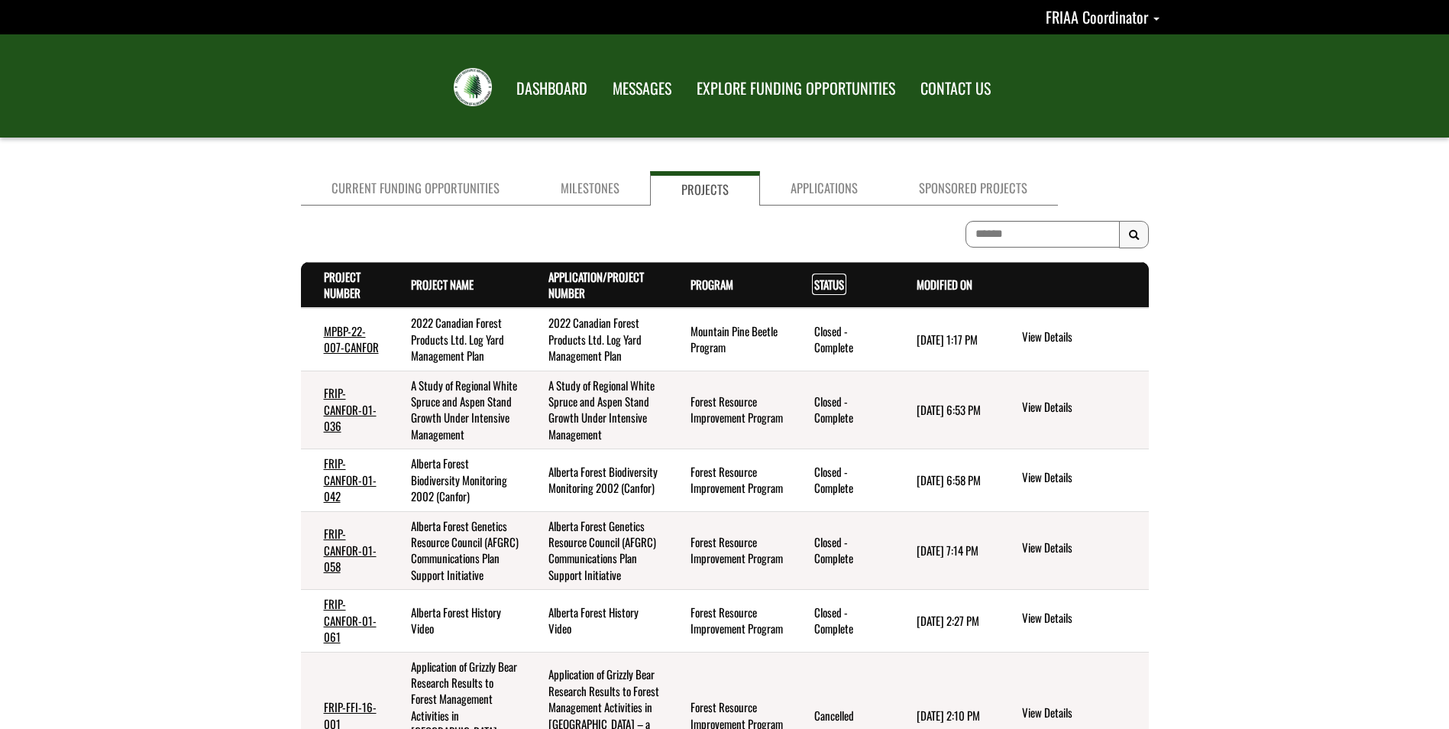
click at [820, 279] on link "Status . sort descending" at bounding box center [829, 284] width 30 height 17
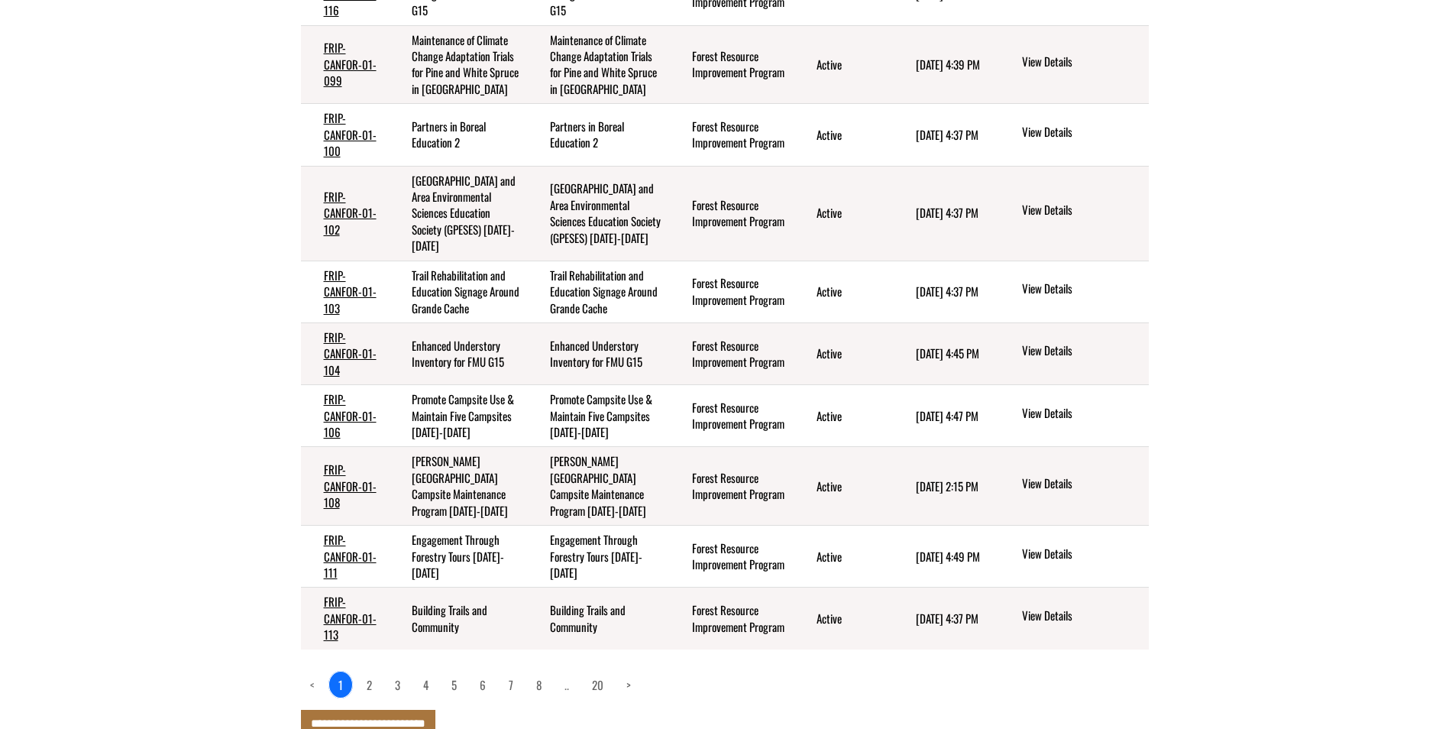
scroll to position [347, 0]
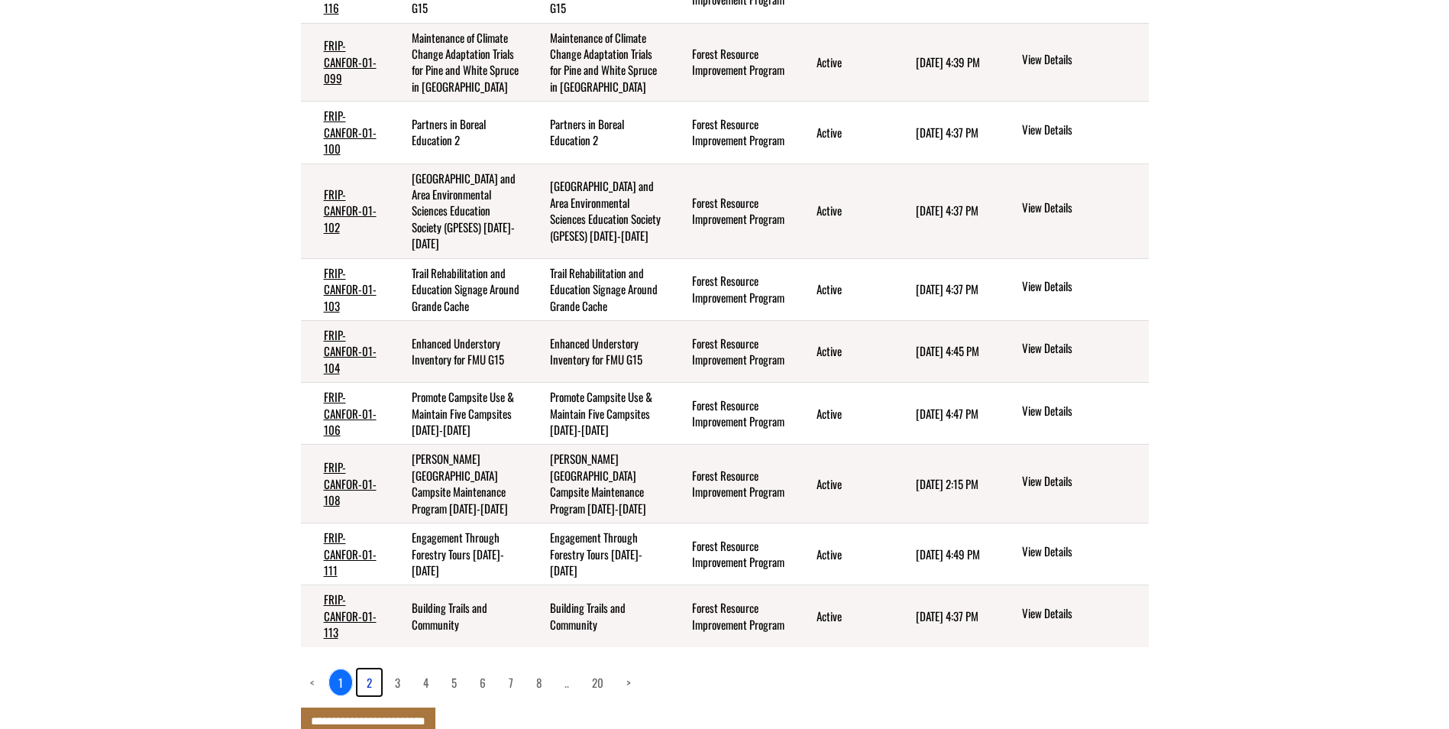
click at [366, 669] on link "2" at bounding box center [369, 682] width 24 height 26
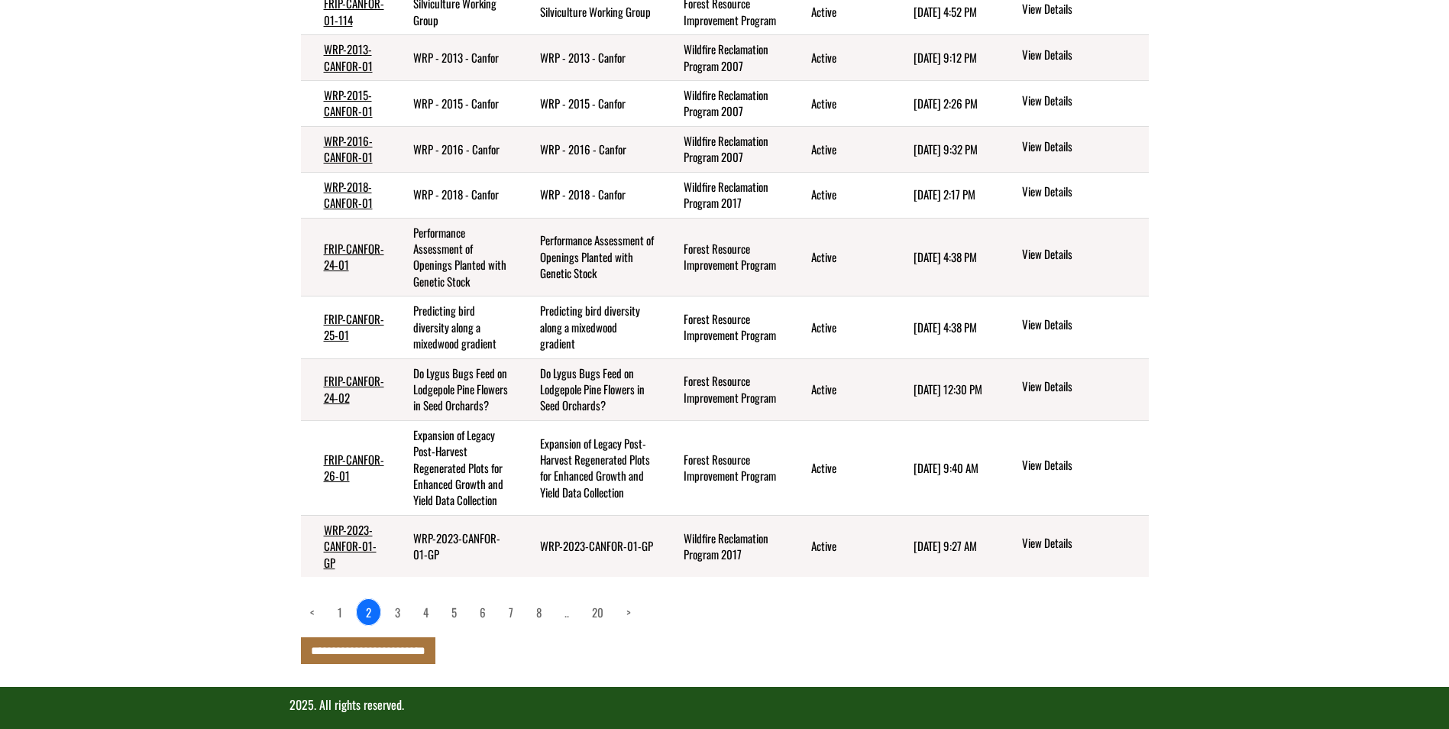
scroll to position [331, 0]
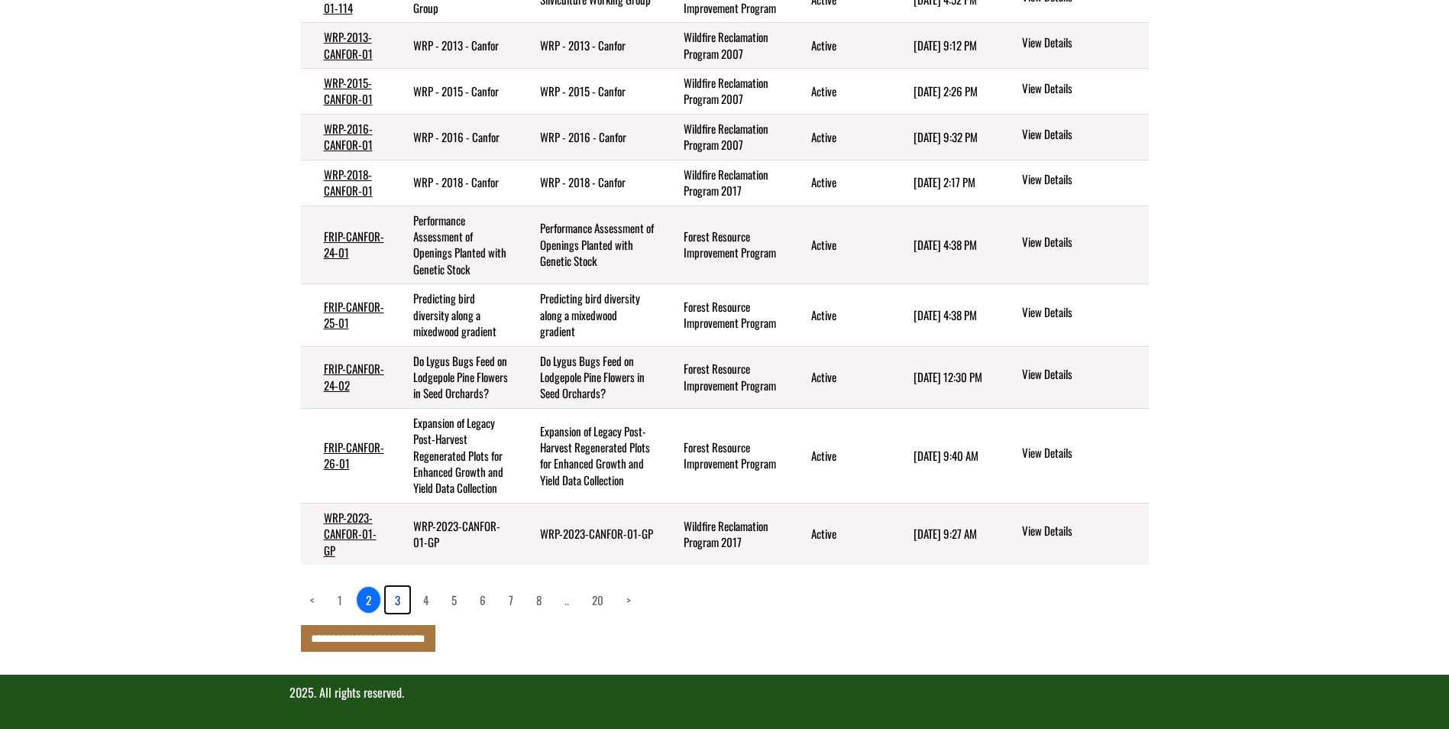
click at [401, 604] on link "3" at bounding box center [398, 600] width 24 height 26
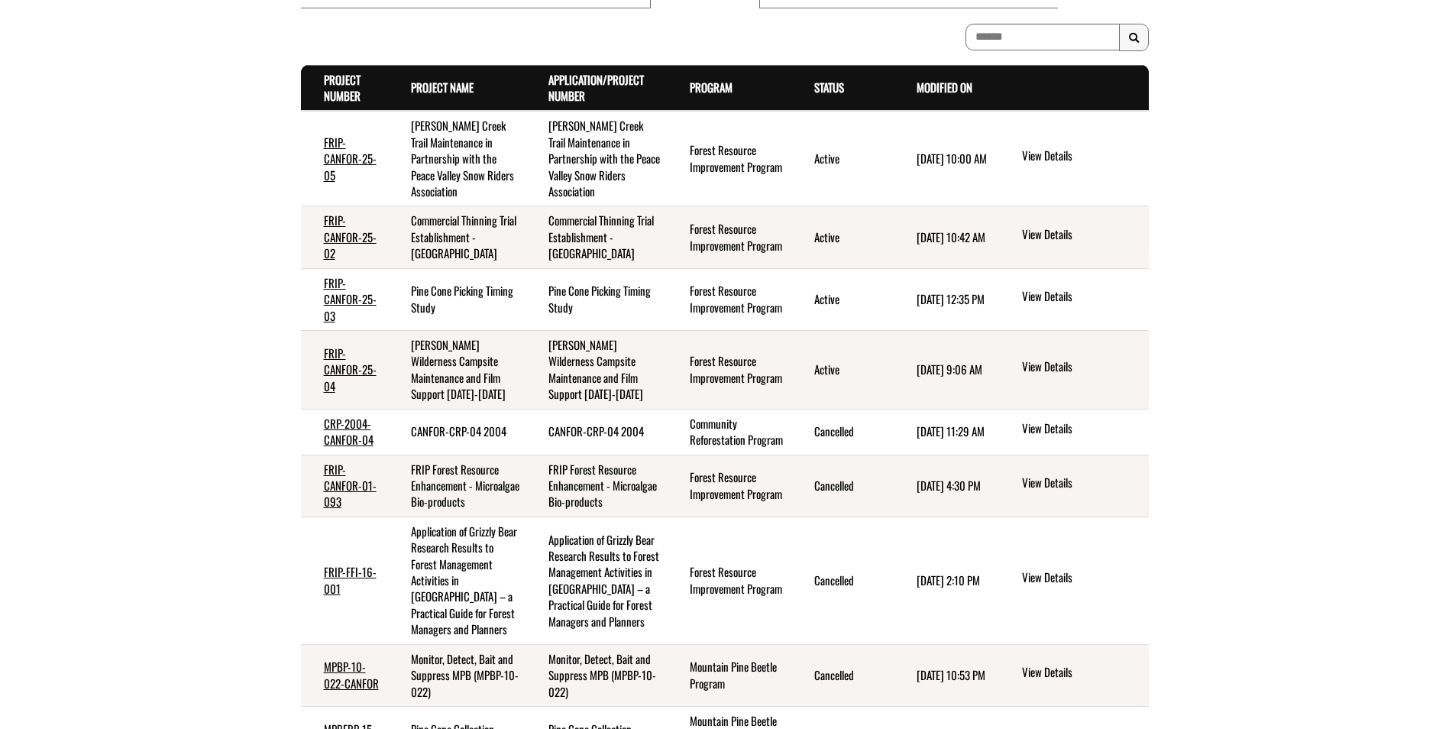
scroll to position [189, 0]
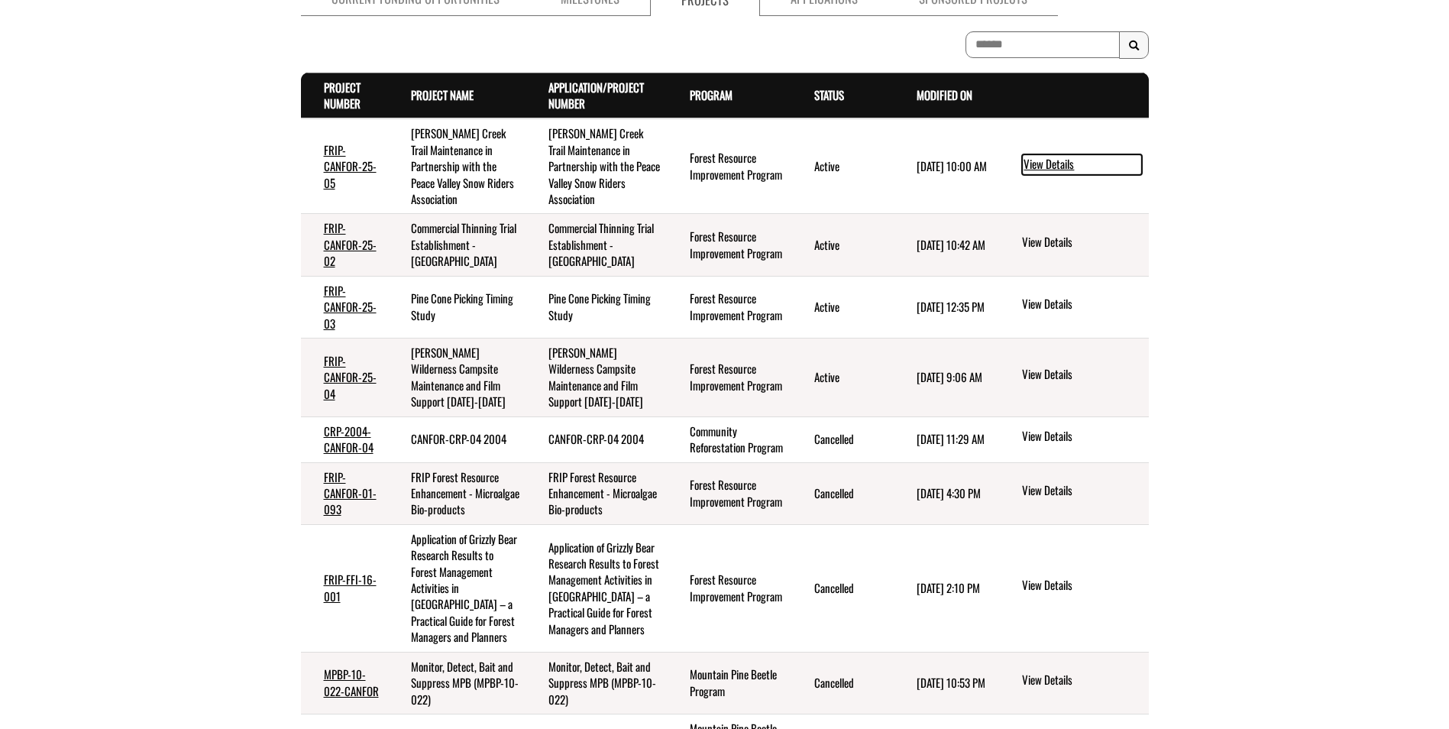
click at [1032, 167] on link "View Details" at bounding box center [1082, 164] width 120 height 20
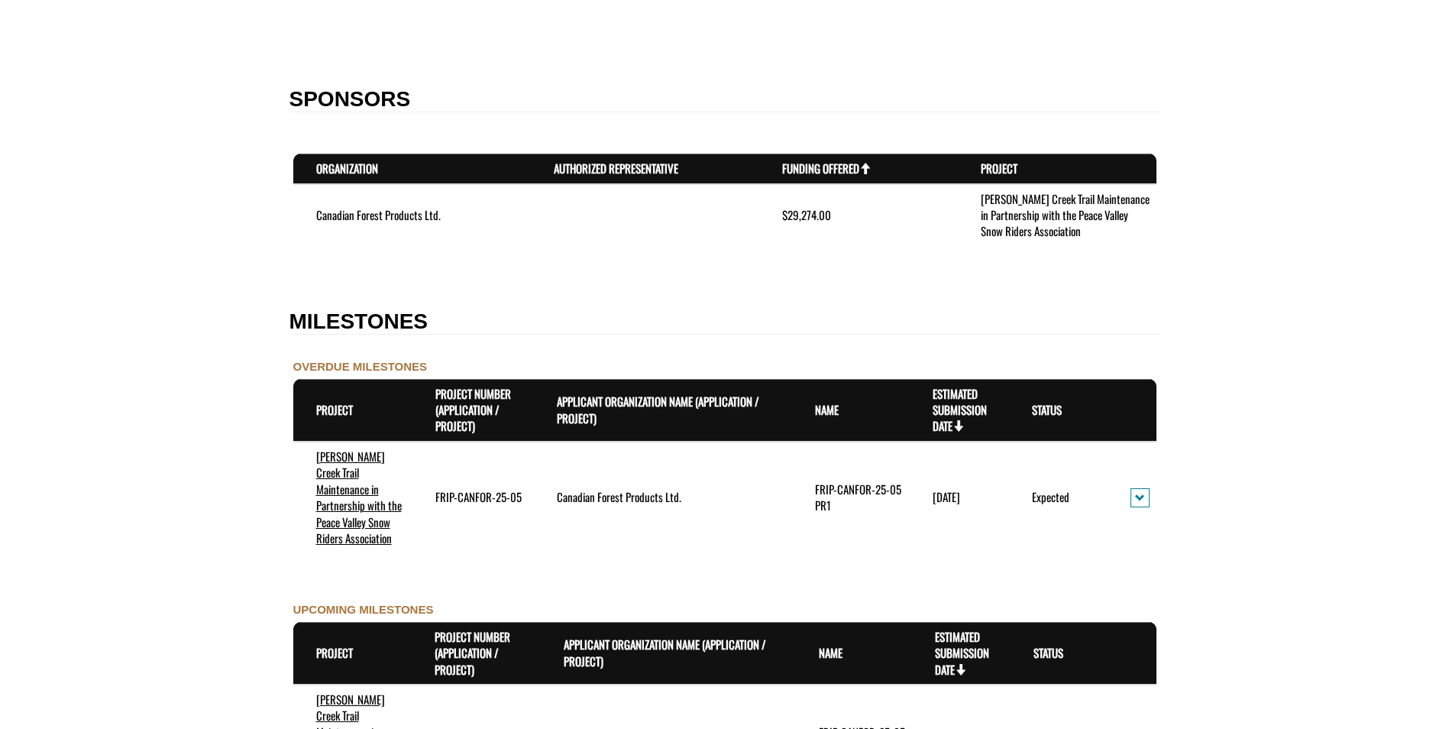
scroll to position [1146, 0]
